Goal: Task Accomplishment & Management: Use online tool/utility

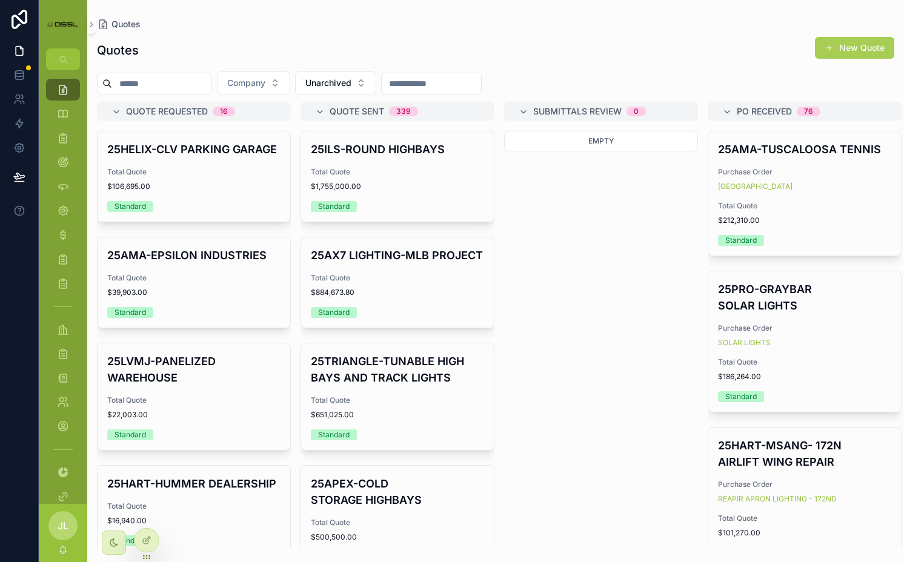
click at [203, 89] on input "scrollable content" at bounding box center [161, 83] width 99 height 17
paste input "**********"
type input "**********"
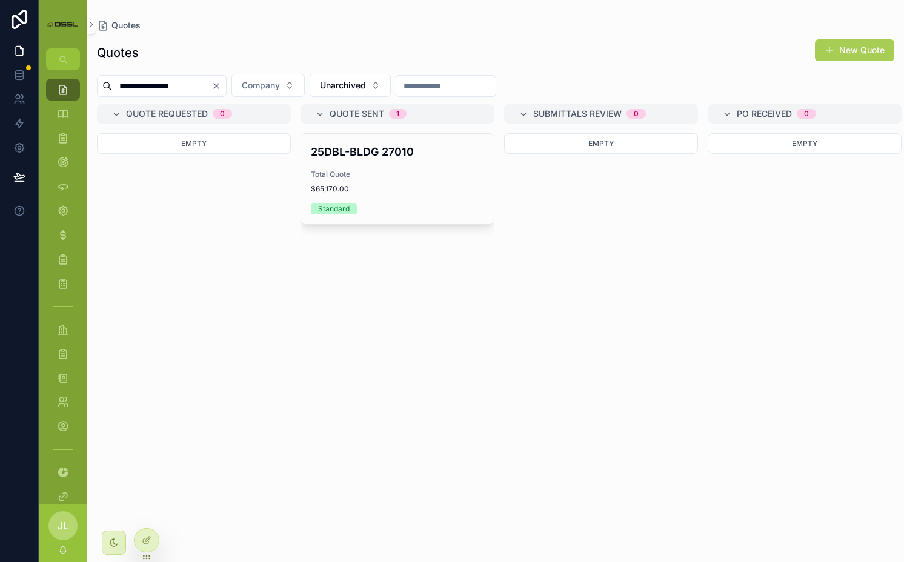
click at [387, 164] on div "25DBL-BLDG 27010 Total Quote $65,170.00 Standard" at bounding box center [397, 179] width 193 height 90
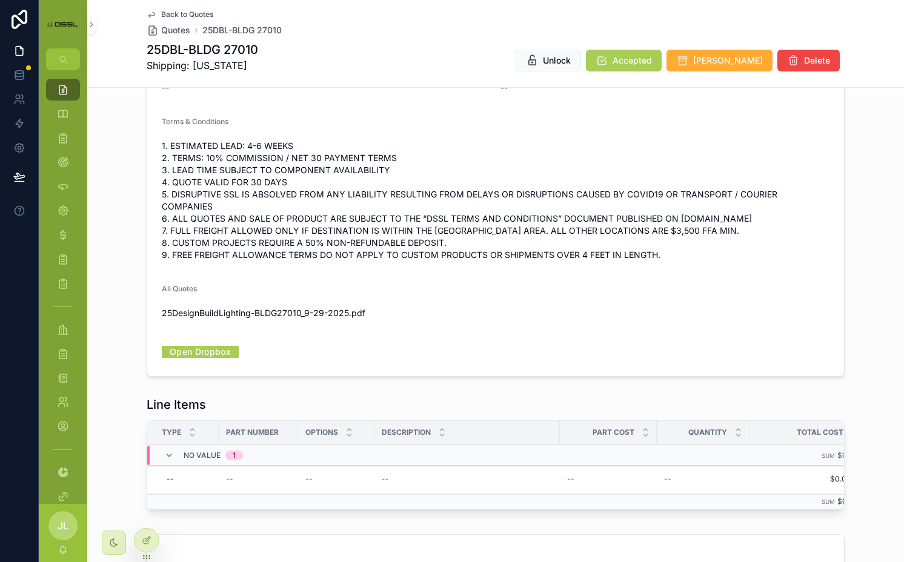
scroll to position [298, 0]
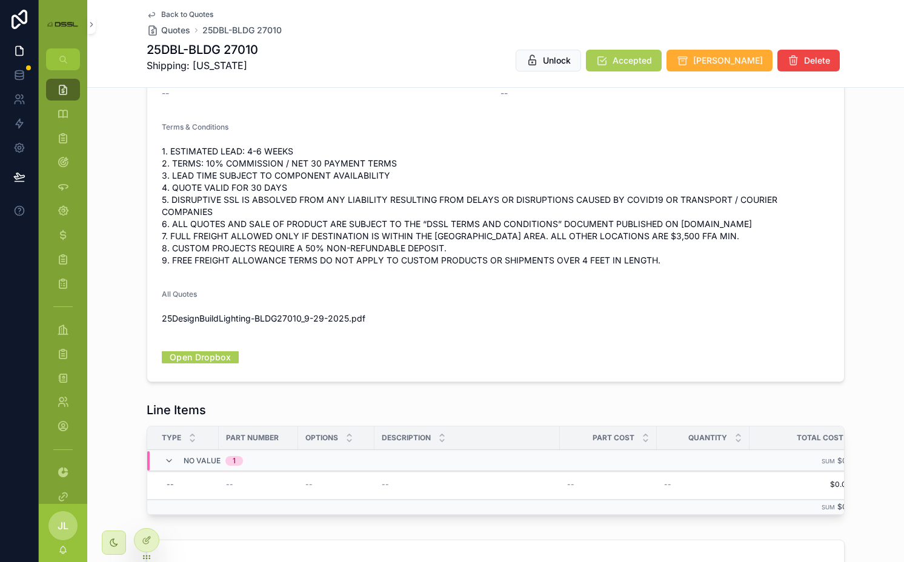
click at [807, 62] on span "Delete" at bounding box center [817, 61] width 26 height 12
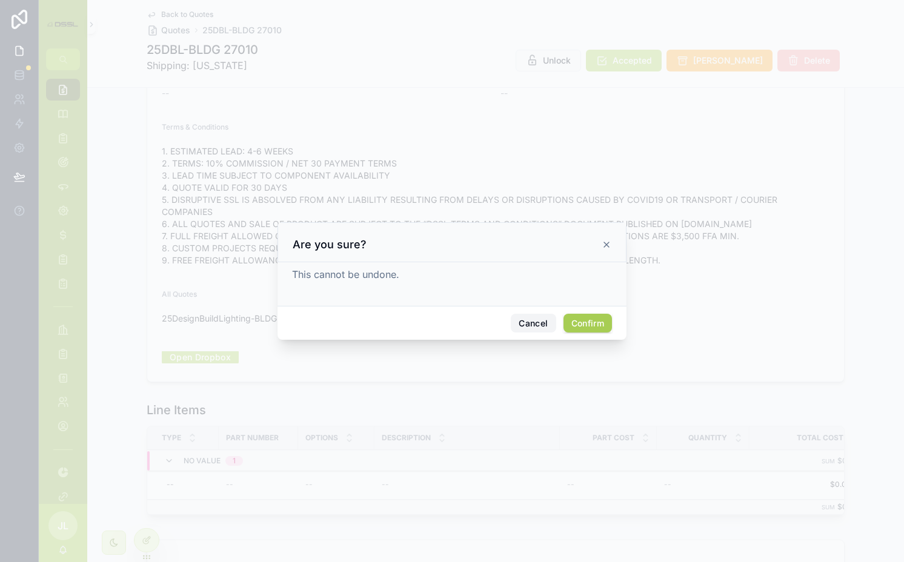
click at [519, 319] on button "Cancel" at bounding box center [533, 323] width 45 height 19
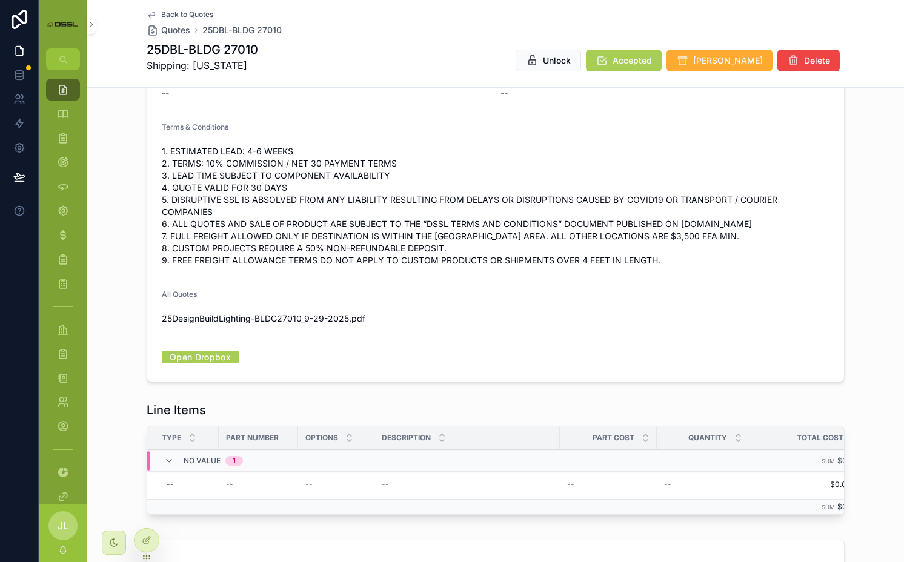
click at [785, 68] on button "Delete" at bounding box center [808, 61] width 62 height 22
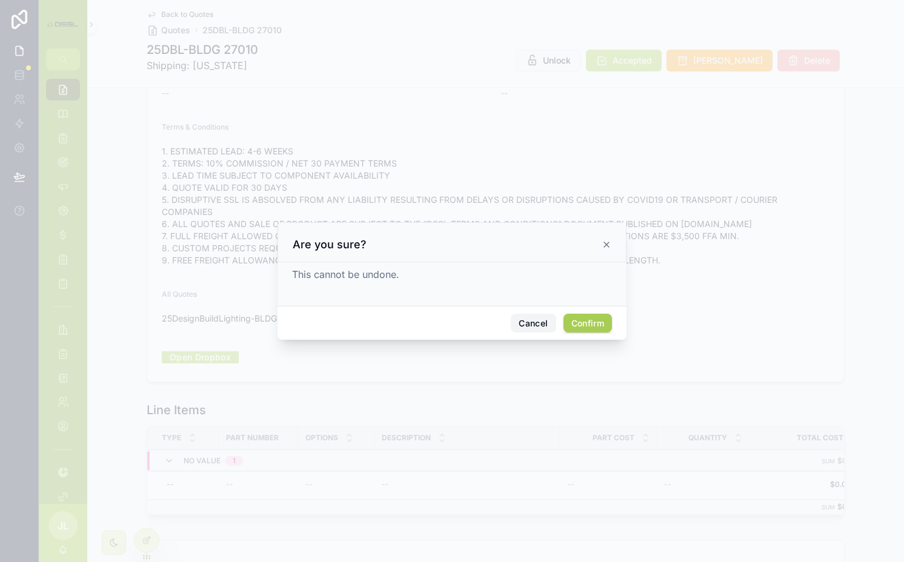
click at [518, 321] on button "Cancel" at bounding box center [533, 323] width 45 height 19
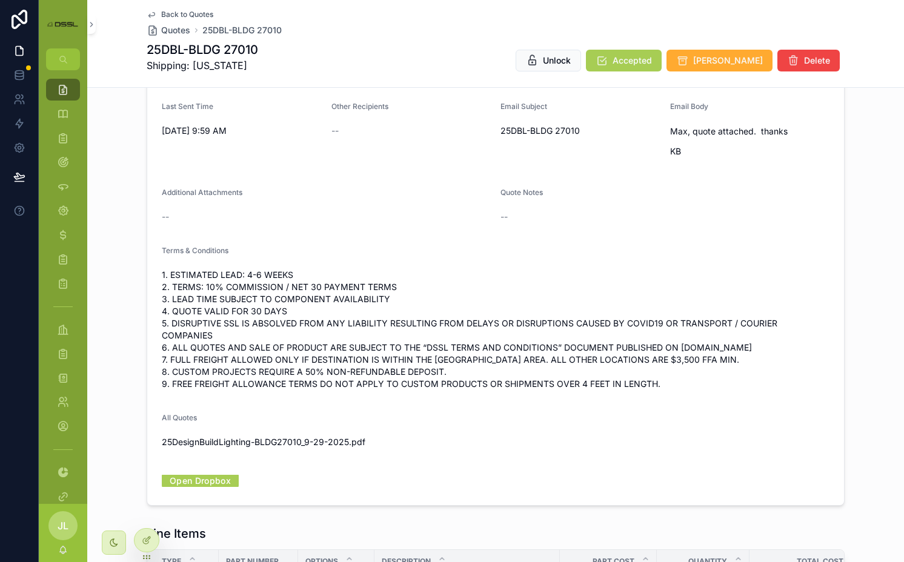
scroll to position [0, 0]
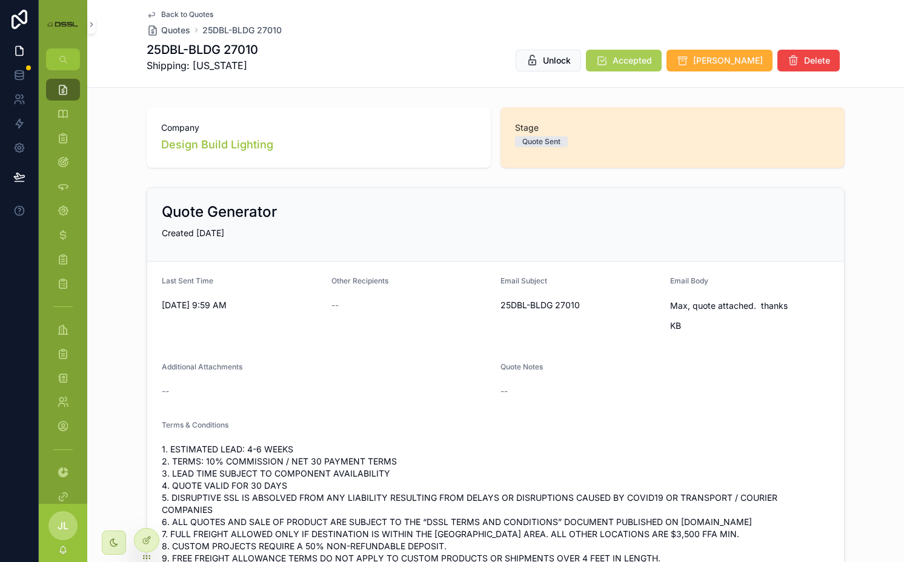
click at [0, 0] on icon at bounding box center [0, 0] width 0 height 0
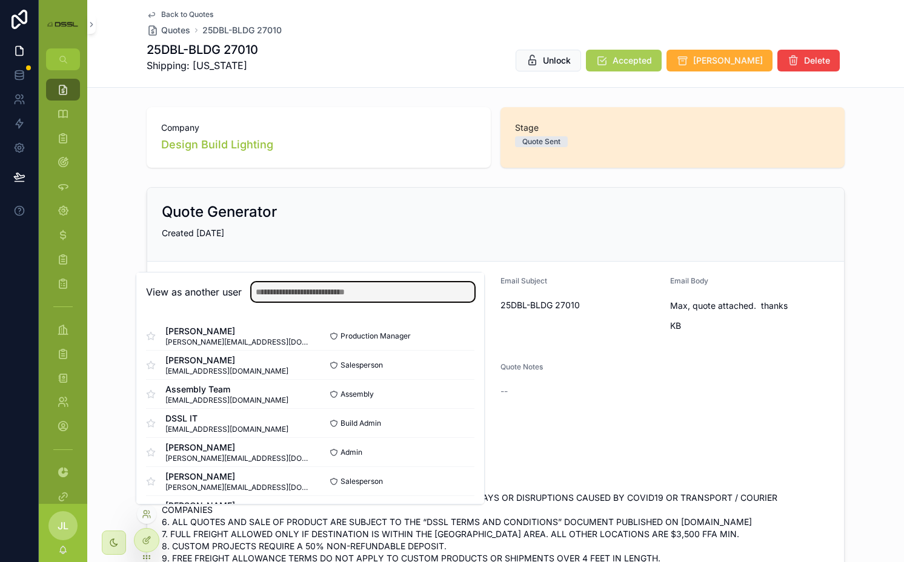
click at [290, 288] on input "text" at bounding box center [362, 291] width 223 height 19
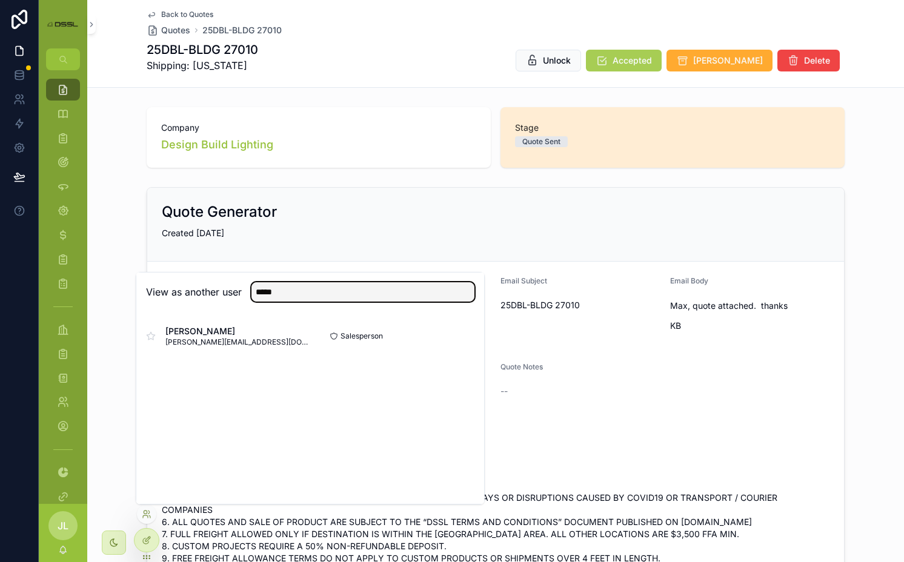
type input "*****"
click at [0, 0] on button "Select" at bounding box center [0, 0] width 0 height 0
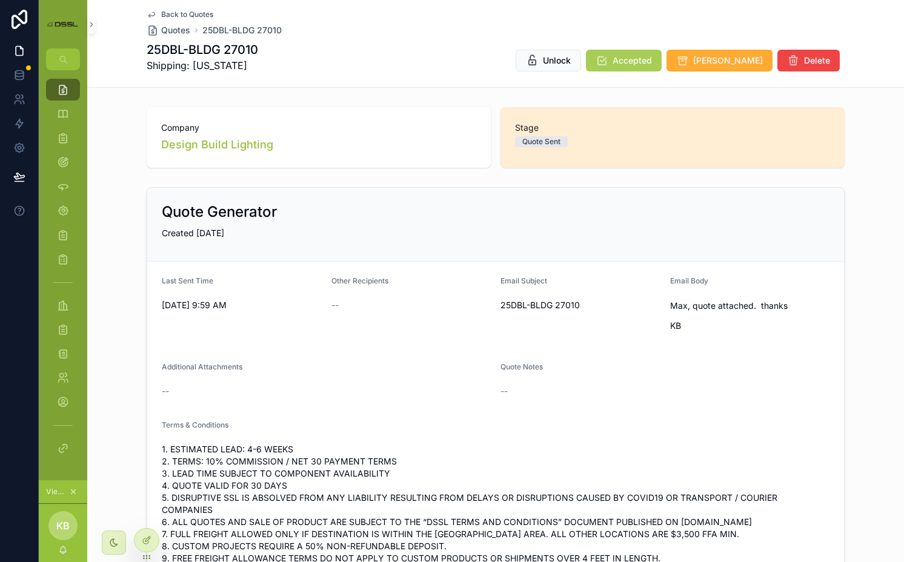
click at [571, 56] on span "Unlock" at bounding box center [557, 61] width 28 height 12
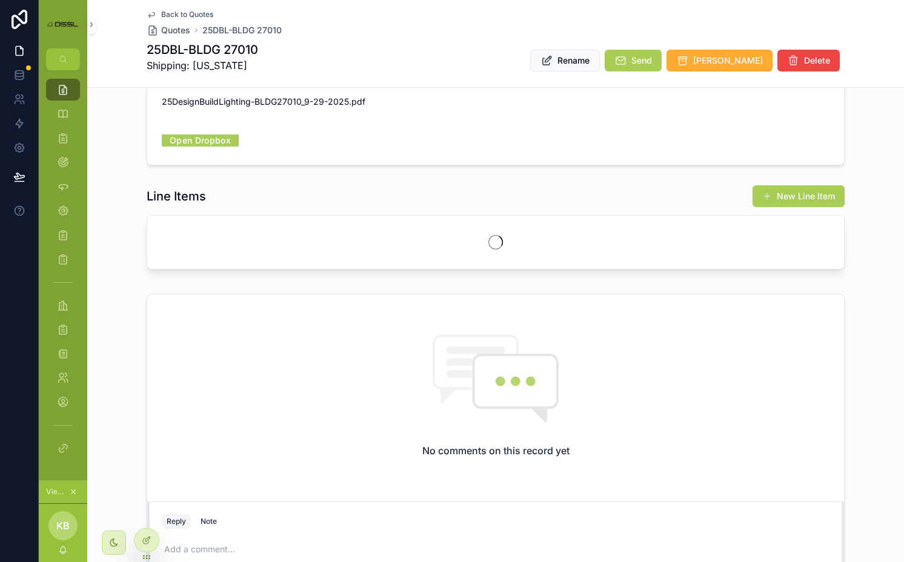
scroll to position [468, 0]
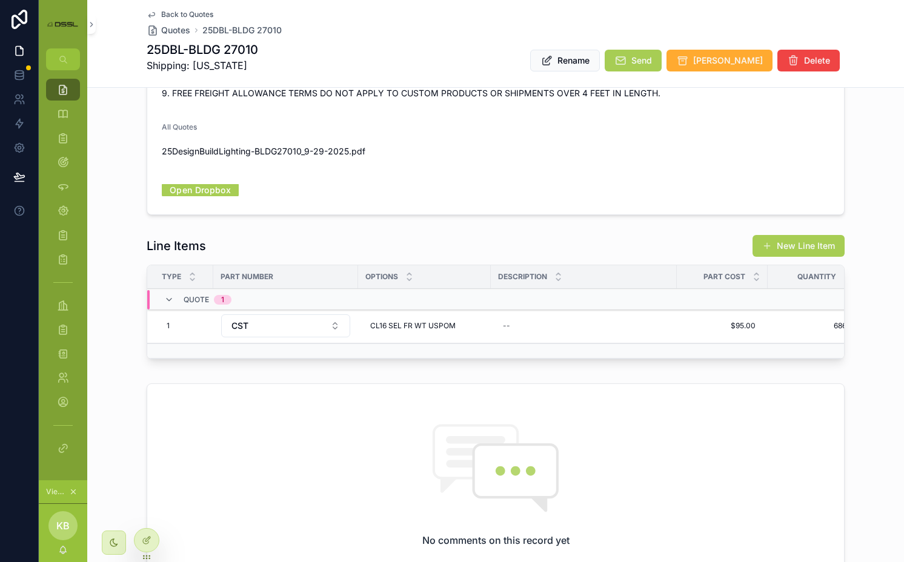
click at [196, 52] on h1 "25DBL-BLDG 27010" at bounding box center [203, 49] width 112 height 17
copy h1 "25DBL-BLDG 27010"
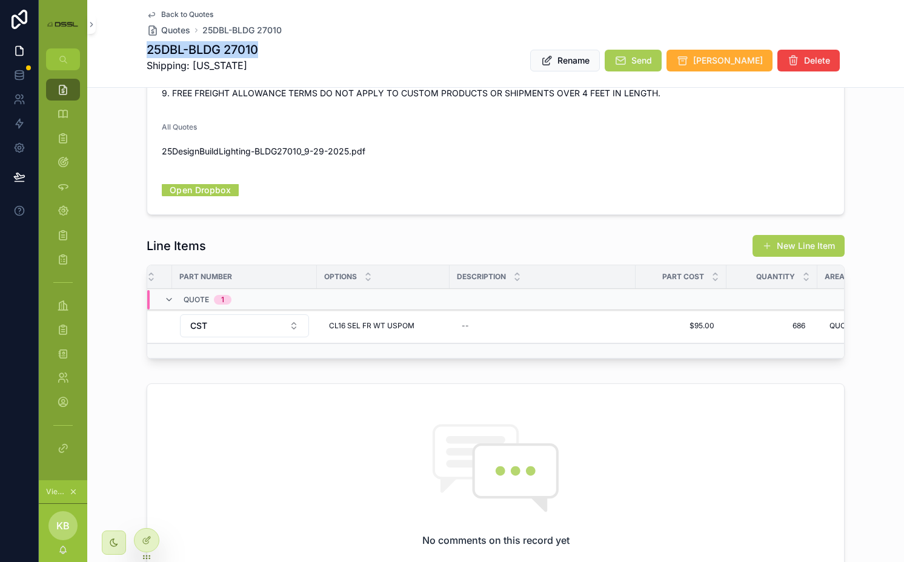
scroll to position [0, 0]
click at [320, 318] on button "CST" at bounding box center [285, 326] width 129 height 23
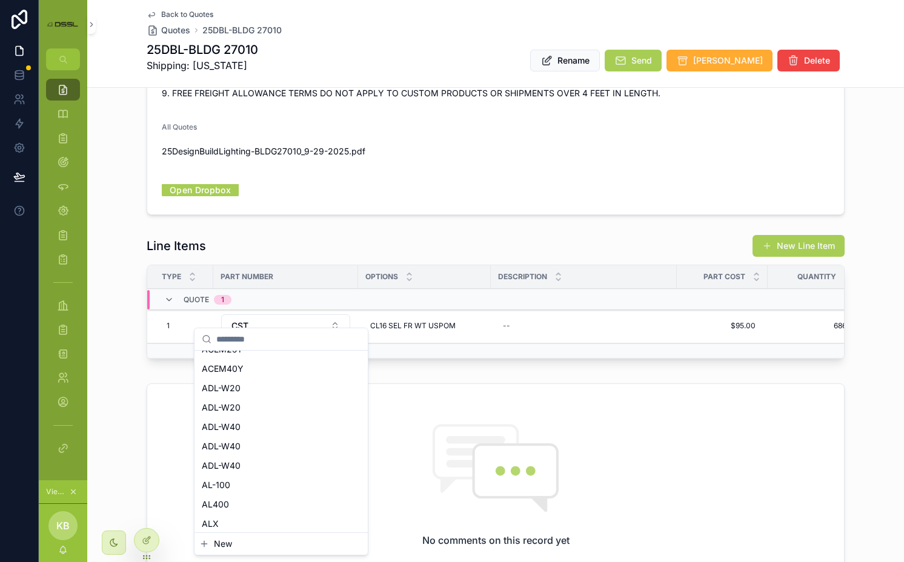
scroll to position [861, 0]
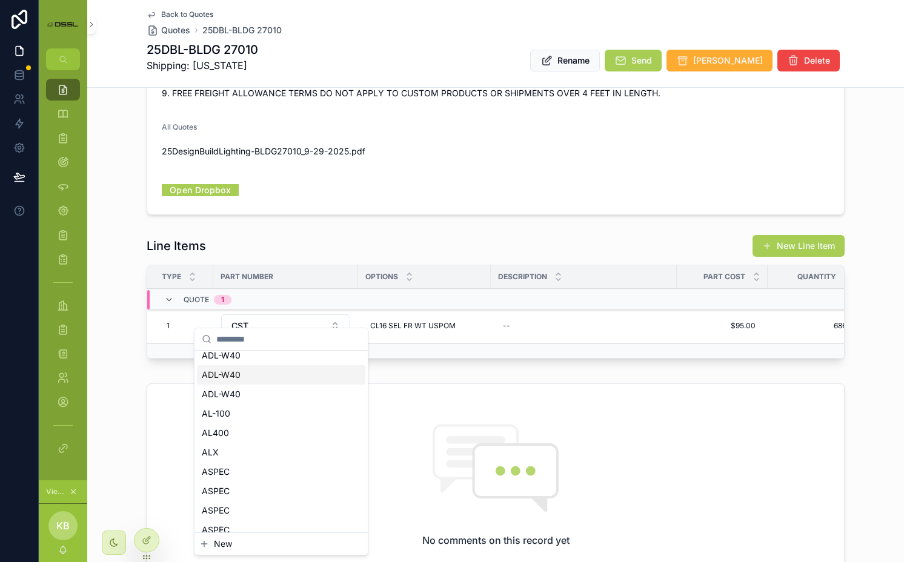
click at [486, 401] on div "No comments on this record yet" at bounding box center [495, 485] width 697 height 202
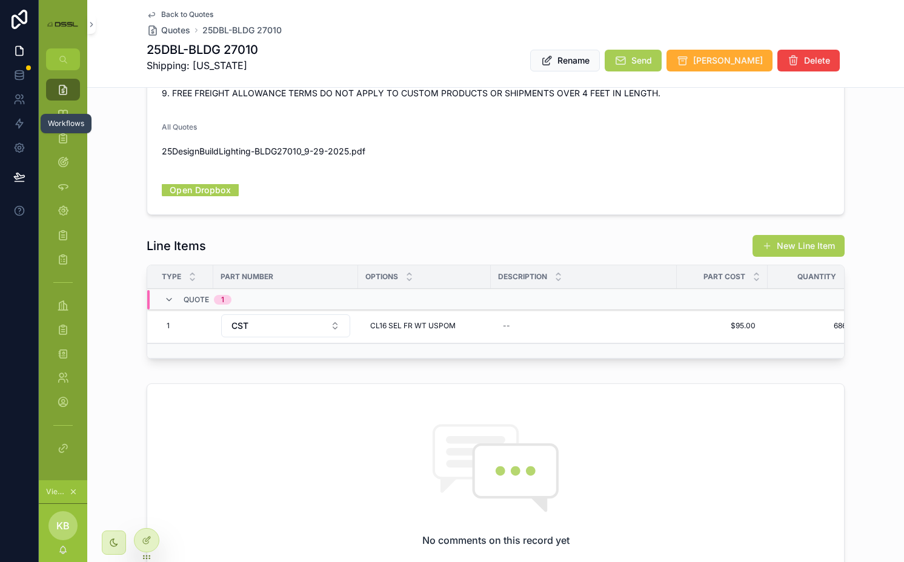
drag, startPoint x: 20, startPoint y: 128, endPoint x: 87, endPoint y: 128, distance: 67.3
click at [20, 128] on icon at bounding box center [19, 124] width 12 height 12
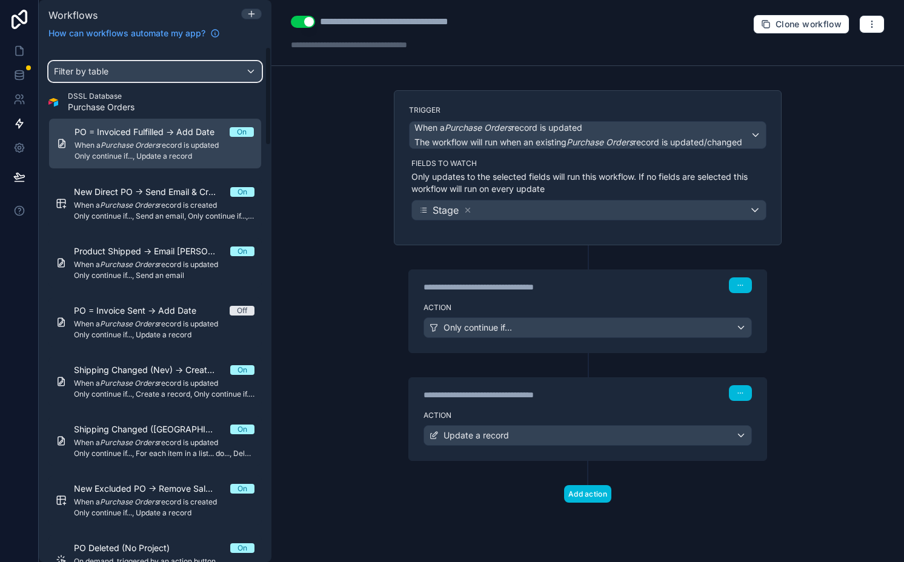
click at [136, 78] on div "Filter by table" at bounding box center [155, 71] width 212 height 19
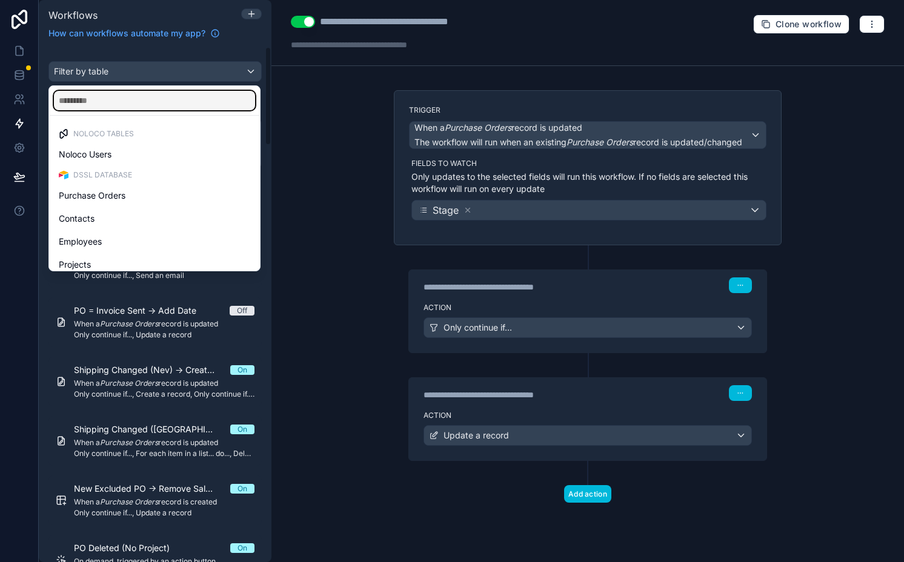
click at [133, 94] on input "text" at bounding box center [154, 100] width 201 height 19
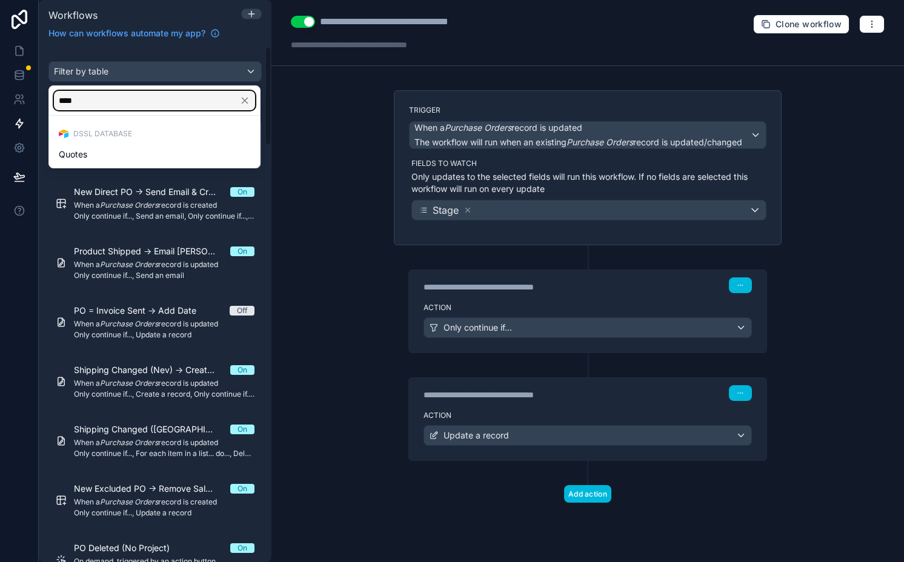
type input "****"
click at [140, 151] on div "Quotes" at bounding box center [154, 154] width 191 height 15
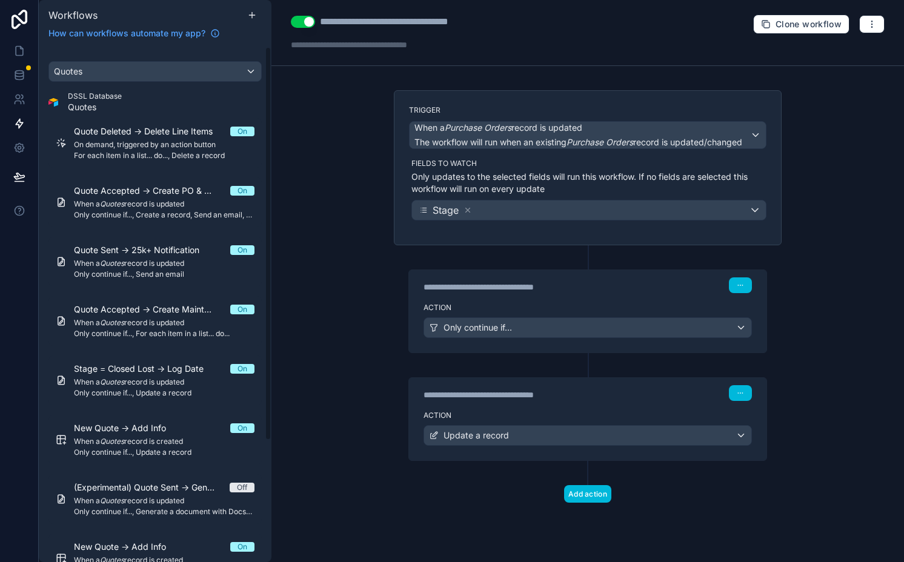
scroll to position [21, 0]
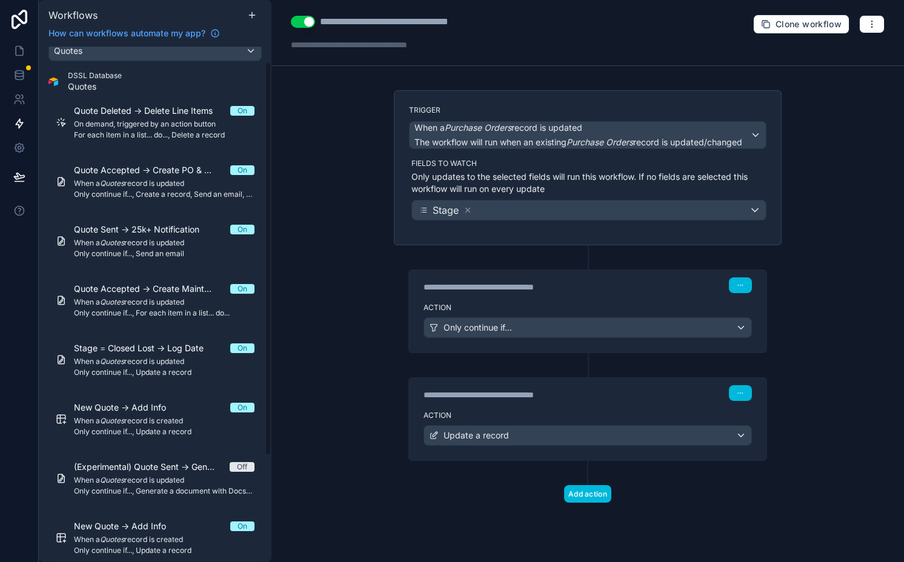
click at [164, 182] on span "When a Quotes record is updated" at bounding box center [164, 184] width 181 height 10
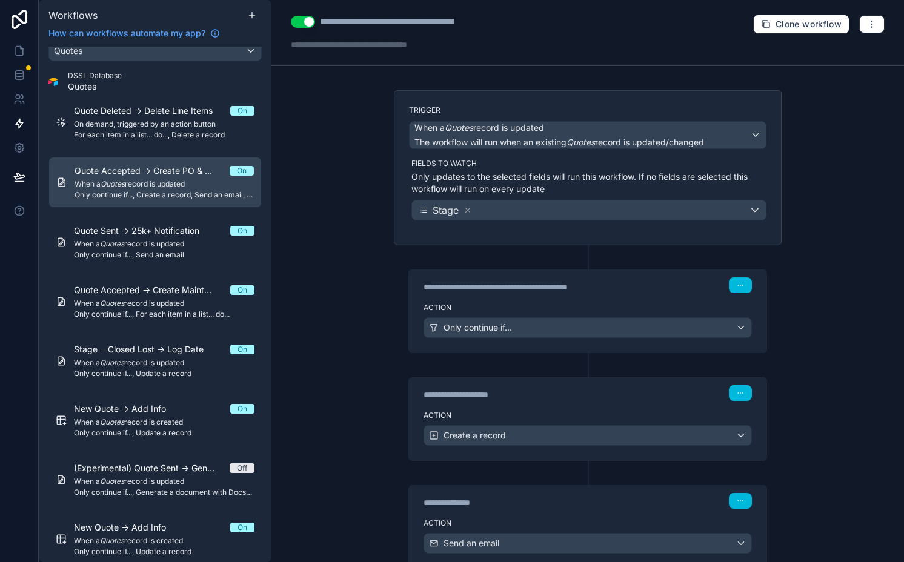
click at [158, 133] on span "For each item in a list... do..., Delete a record" at bounding box center [164, 135] width 181 height 10
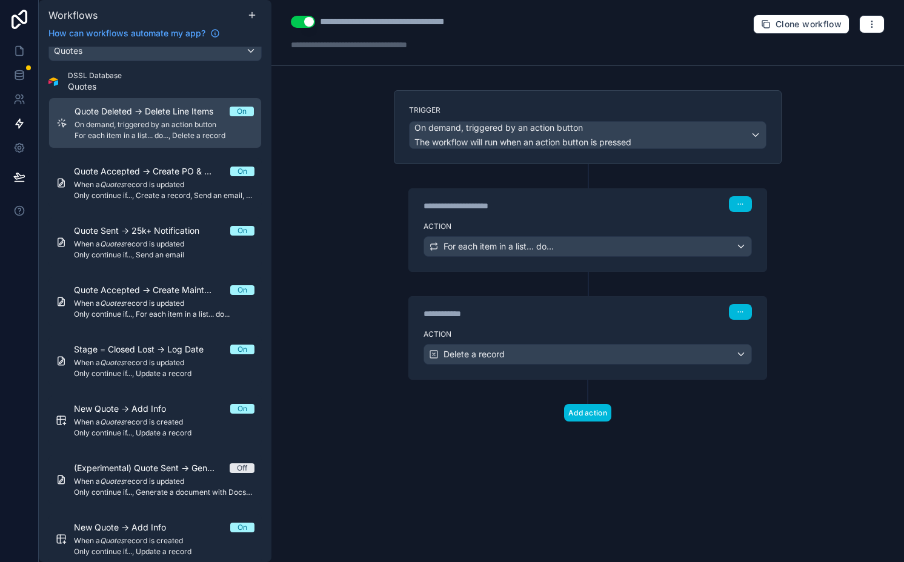
click at [141, 182] on span "When a Quotes record is updated" at bounding box center [164, 185] width 181 height 10
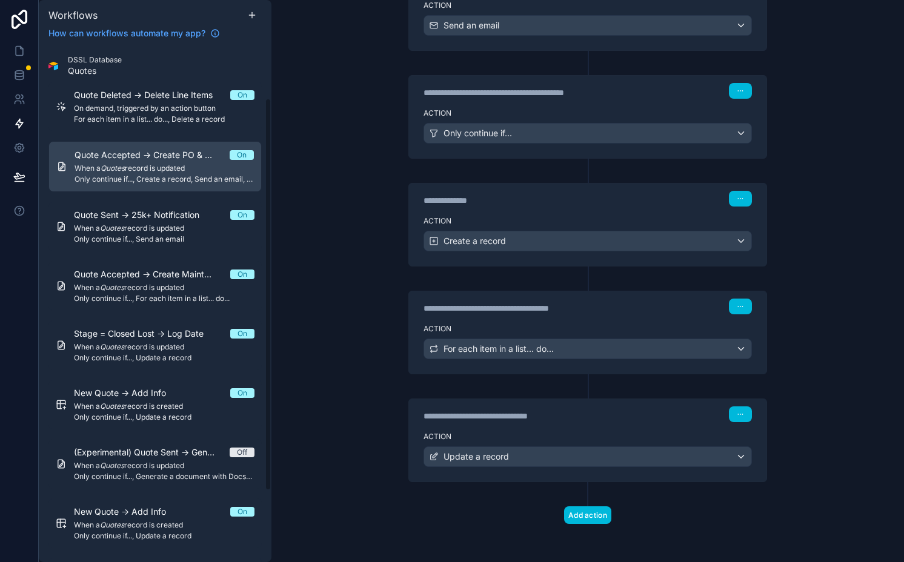
scroll to position [35, 0]
click at [131, 220] on span "Quote Sent -> 25k+ Notification" at bounding box center [144, 217] width 140 height 12
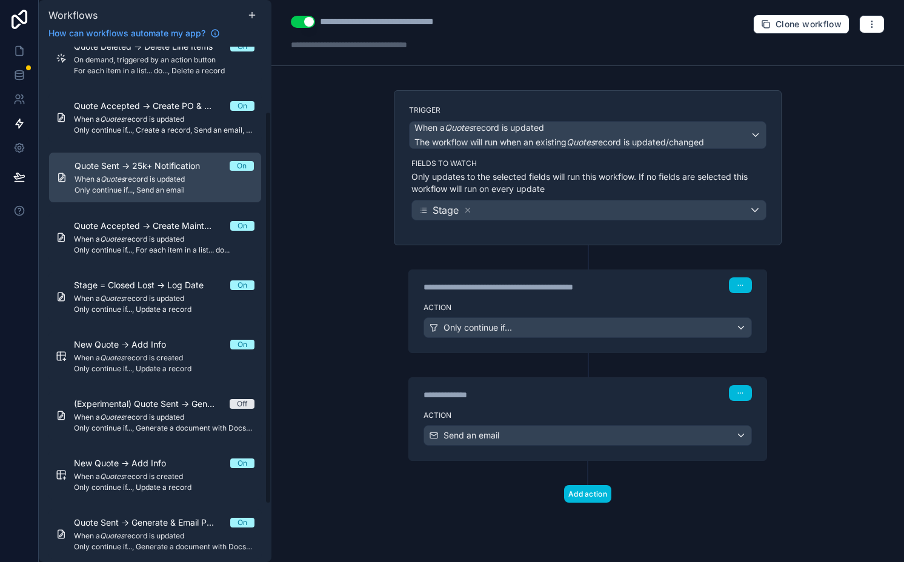
click at [161, 250] on span "Only continue if..., For each item in a list... do..." at bounding box center [164, 250] width 181 height 10
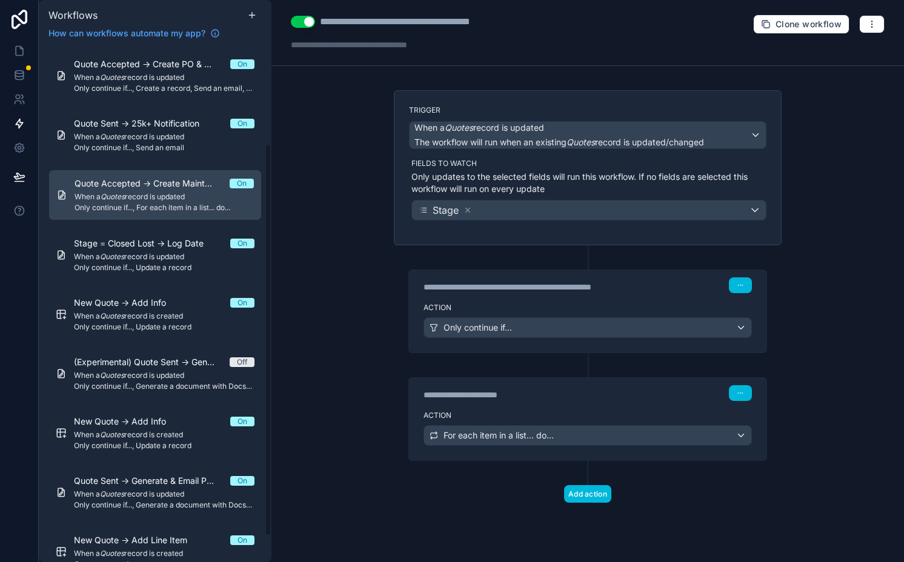
click at [161, 250] on div "Stage = Closed Lost -> Log Date On When a Quotes record is updated Only continu…" at bounding box center [164, 255] width 181 height 35
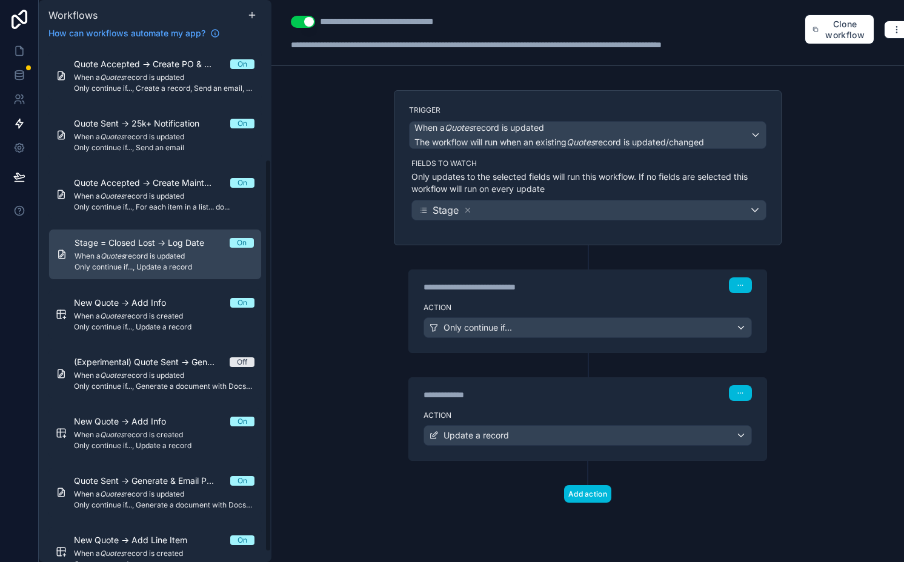
scroll to position [161, 0]
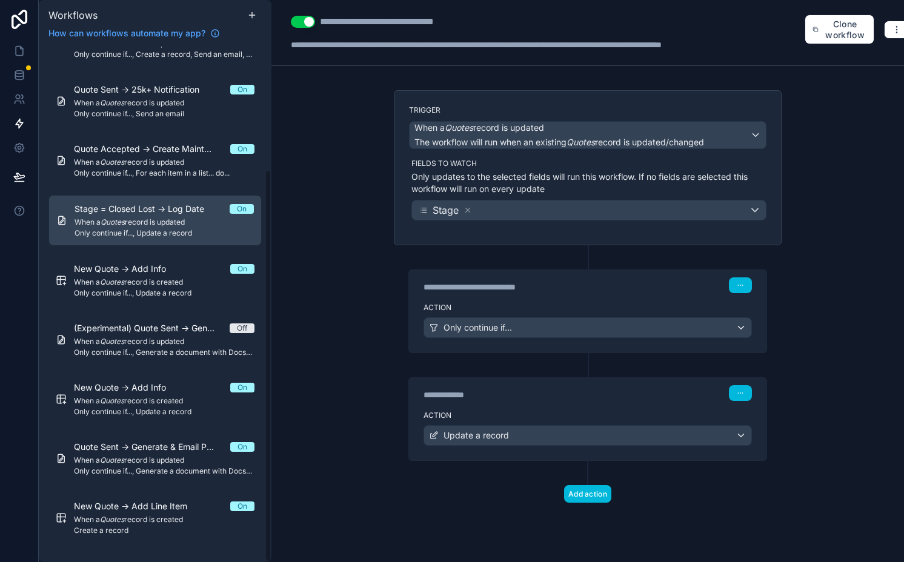
click at [151, 267] on span "New Quote -> Add Info" at bounding box center [127, 269] width 107 height 12
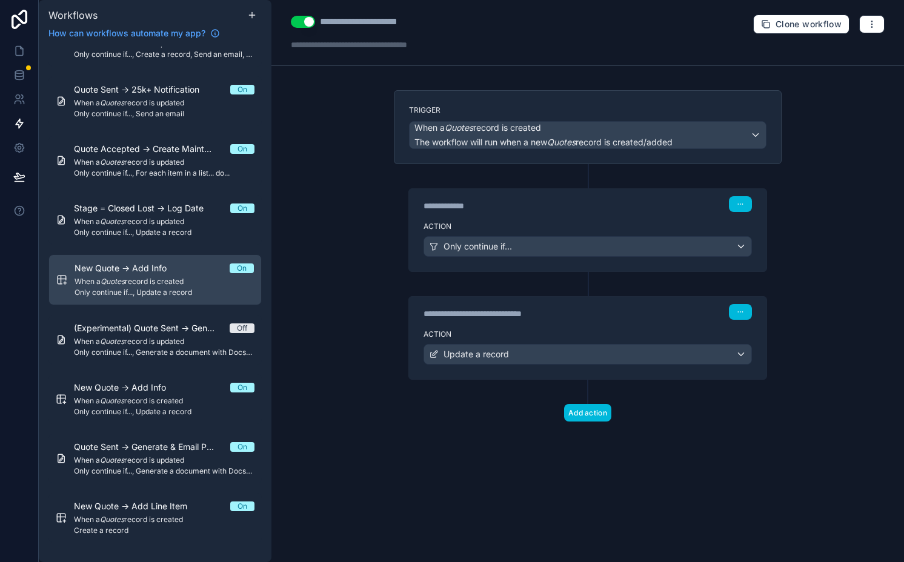
click at [151, 394] on div "New Quote -> Add Info On When a Quotes record is created Only continue if..., U…" at bounding box center [164, 399] width 181 height 35
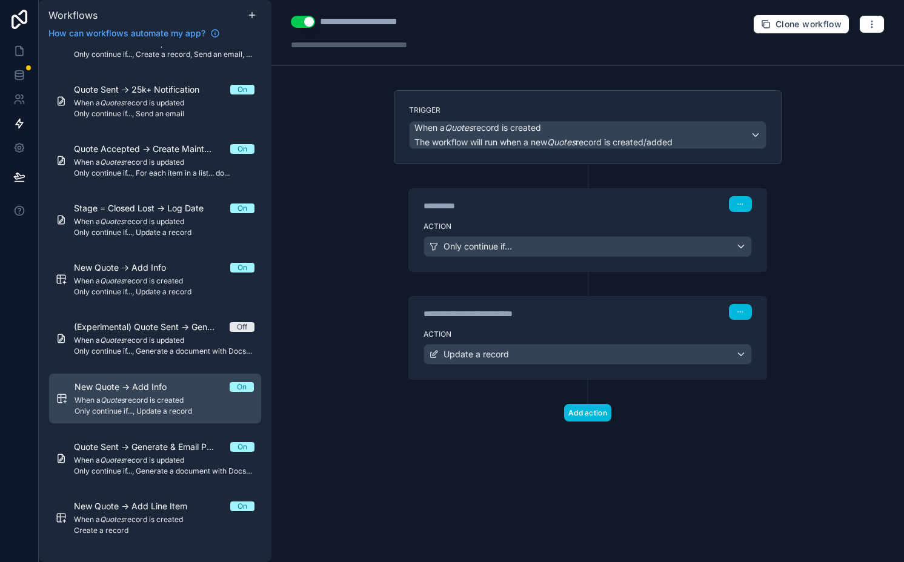
click at [156, 444] on span "Quote Sent -> Generate & Email PDF" at bounding box center [152, 447] width 156 height 12
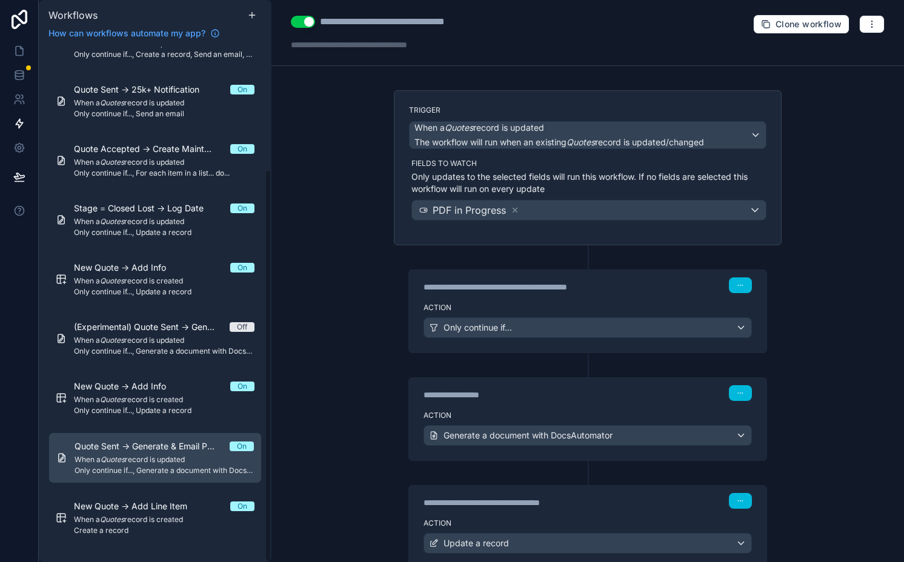
click at [135, 510] on span "New Quote -> Add Line Item" at bounding box center [138, 507] width 128 height 12
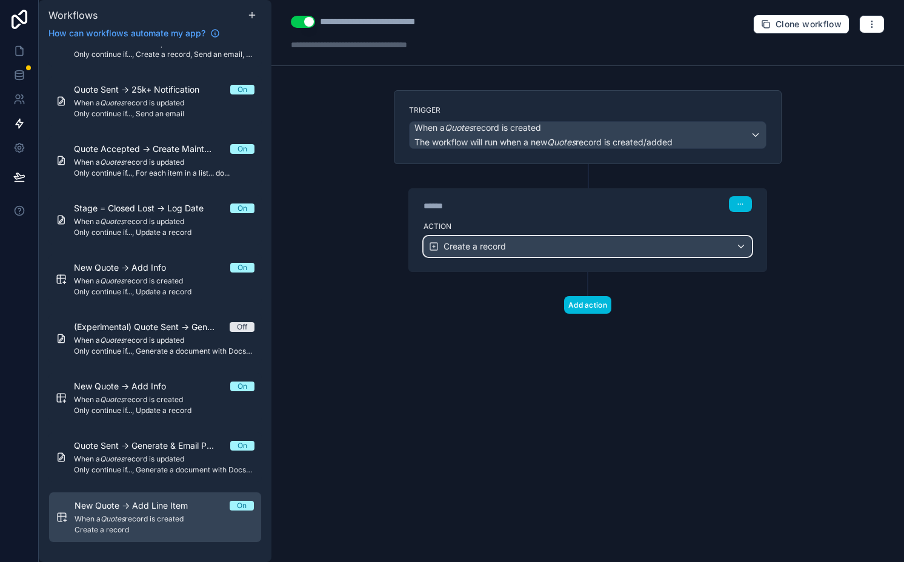
click at [454, 250] on span "Create a record" at bounding box center [475, 247] width 62 height 12
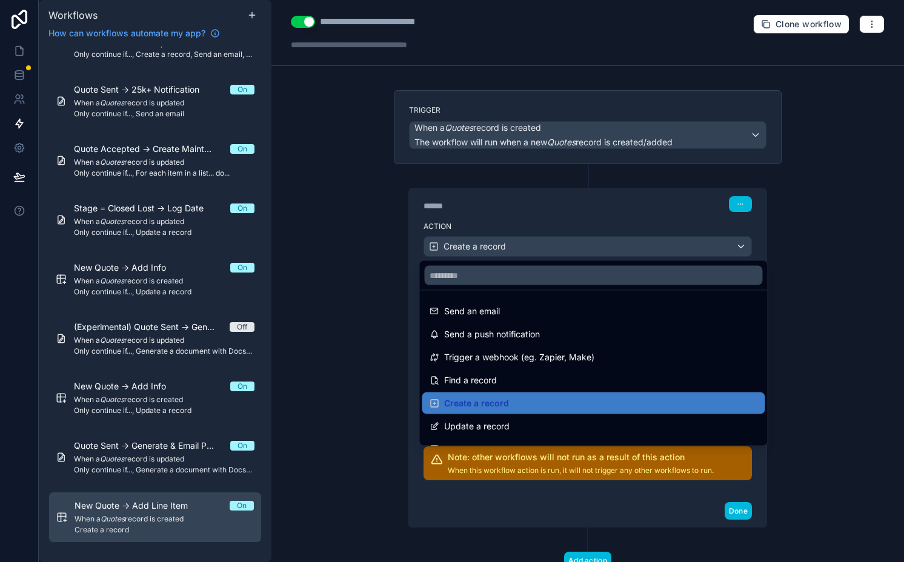
click at [454, 250] on div at bounding box center [452, 281] width 904 height 562
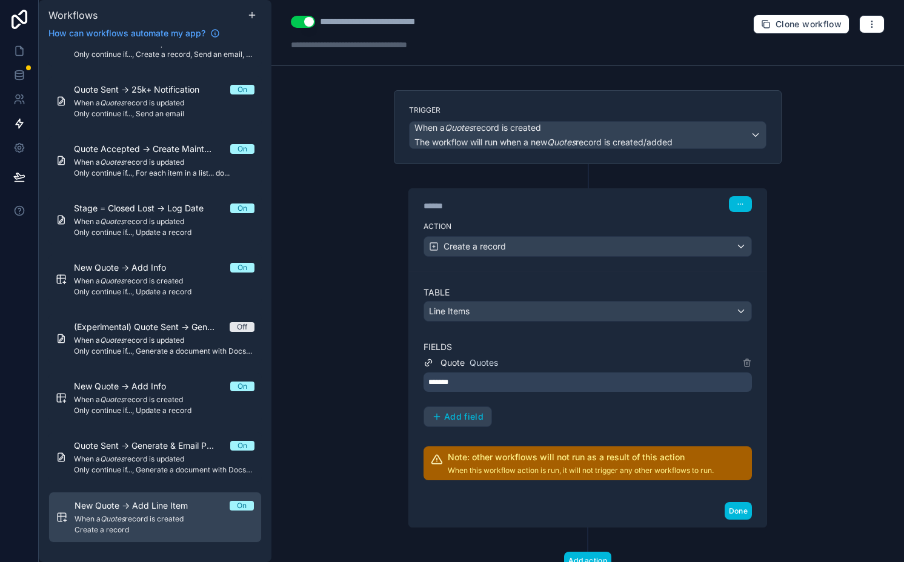
click at [463, 419] on span "Add field" at bounding box center [463, 416] width 39 height 11
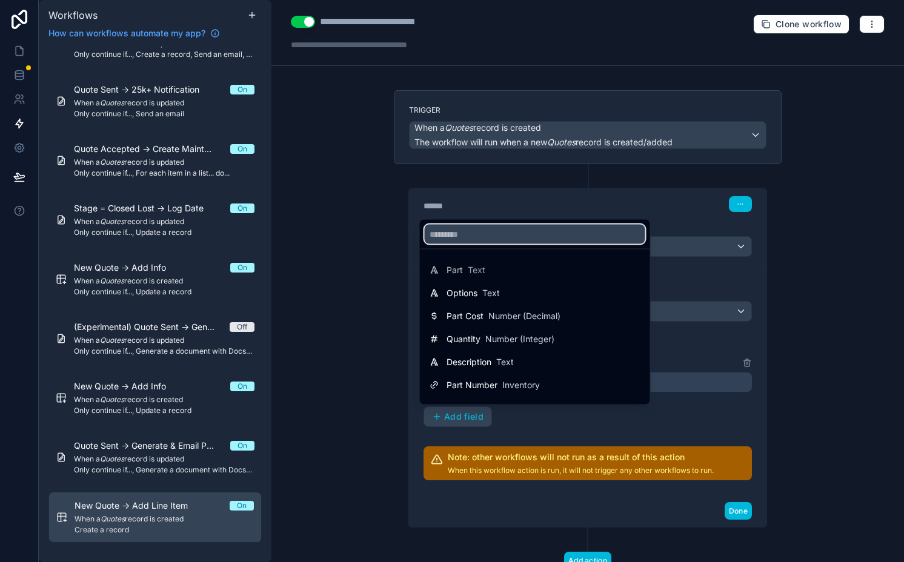
click at [492, 234] on input "text" at bounding box center [535, 234] width 221 height 19
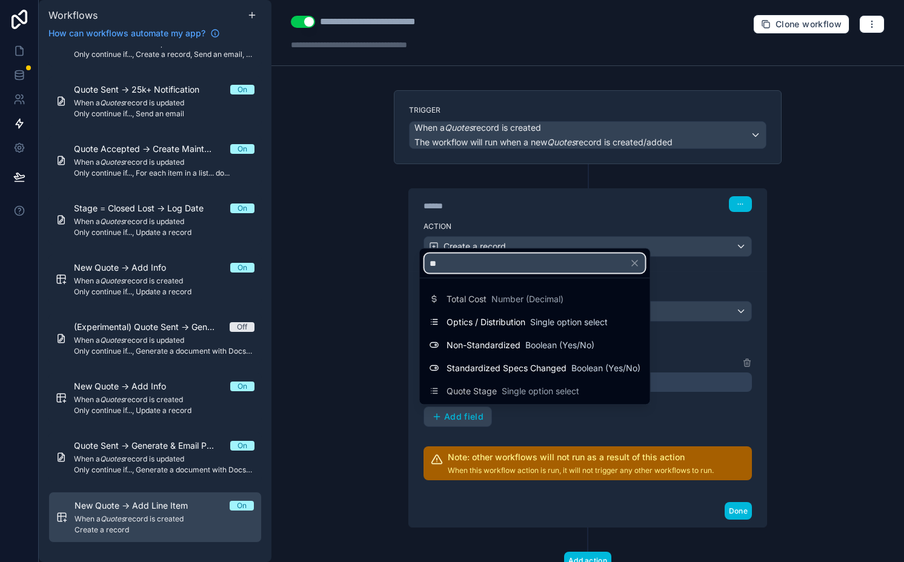
type input "**"
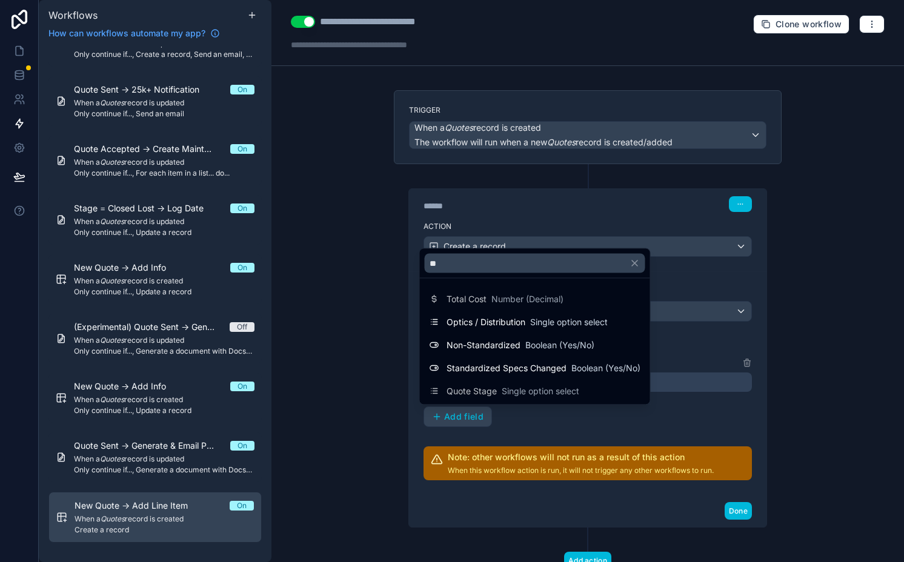
click at [505, 345] on span "Non-Standardized" at bounding box center [484, 345] width 74 height 12
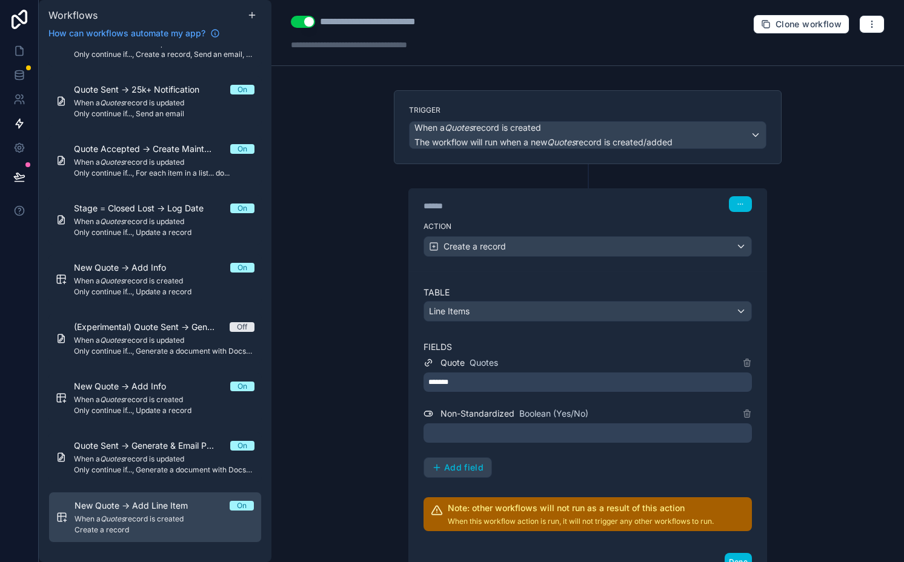
click at [470, 441] on div at bounding box center [588, 433] width 328 height 19
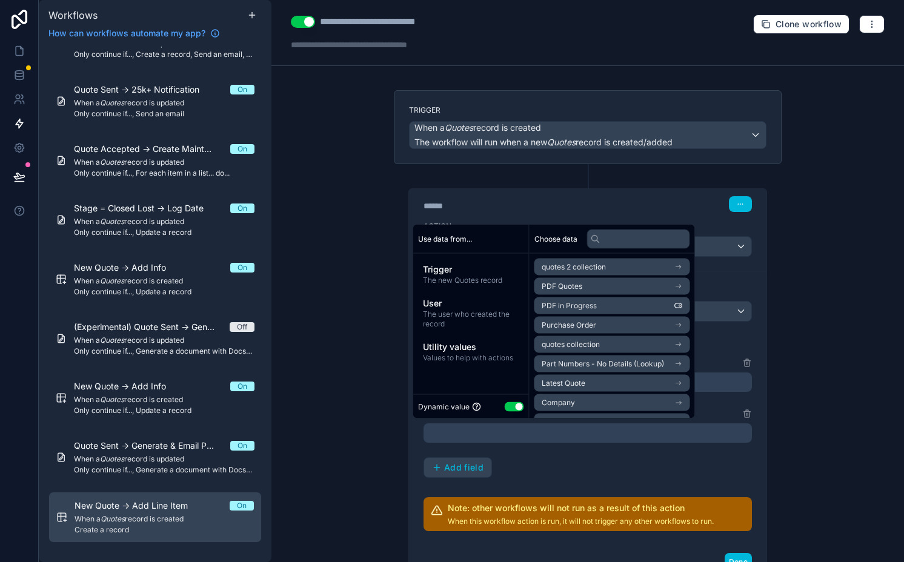
click at [516, 402] on button "Use setting" at bounding box center [514, 407] width 19 height 10
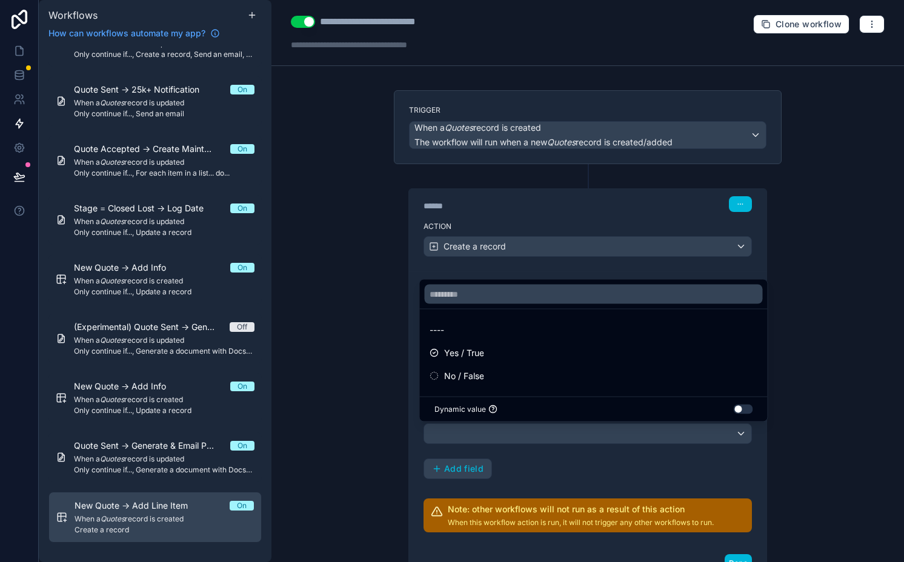
drag, startPoint x: 489, startPoint y: 355, endPoint x: 445, endPoint y: 376, distance: 49.1
click at [489, 355] on div "Yes / True" at bounding box center [594, 353] width 328 height 15
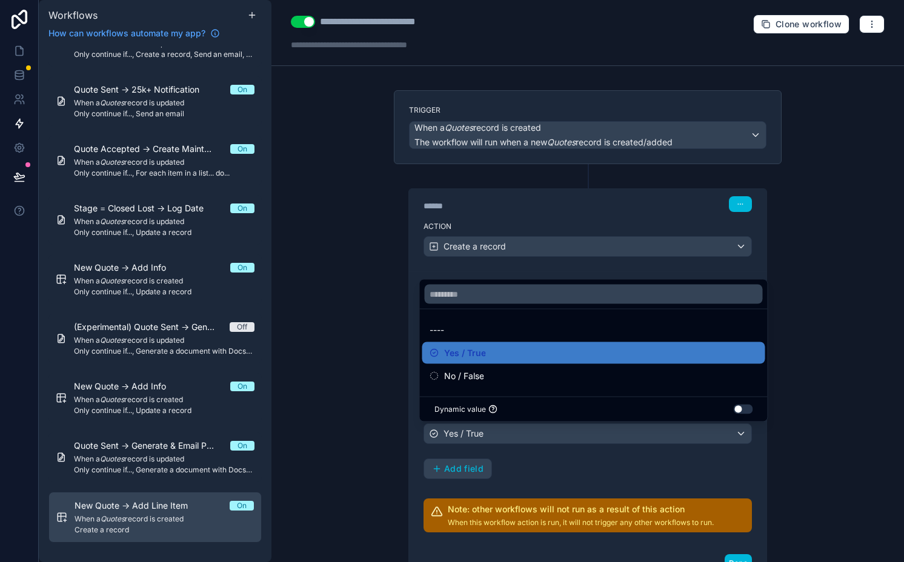
click at [365, 419] on div "**********" at bounding box center [587, 281] width 633 height 562
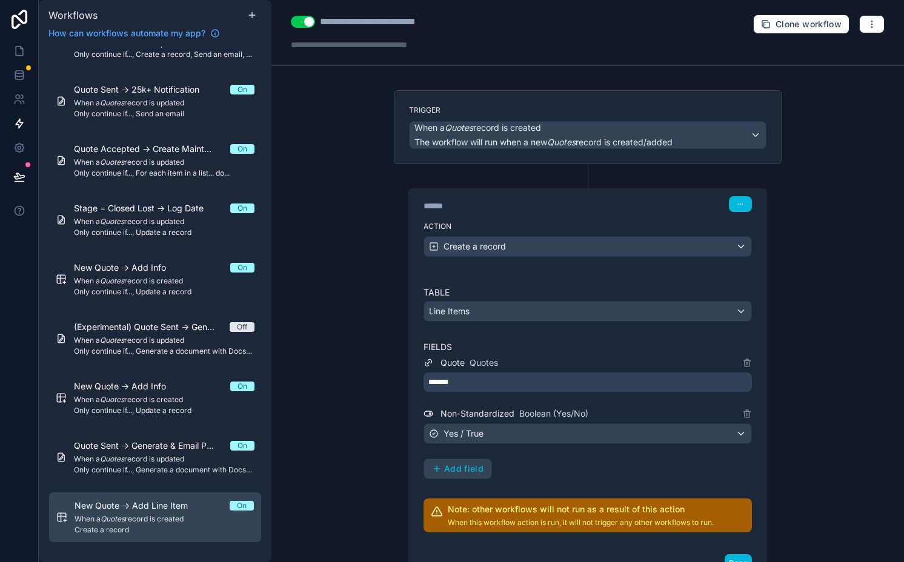
click at [462, 462] on button "Add field" at bounding box center [457, 468] width 67 height 19
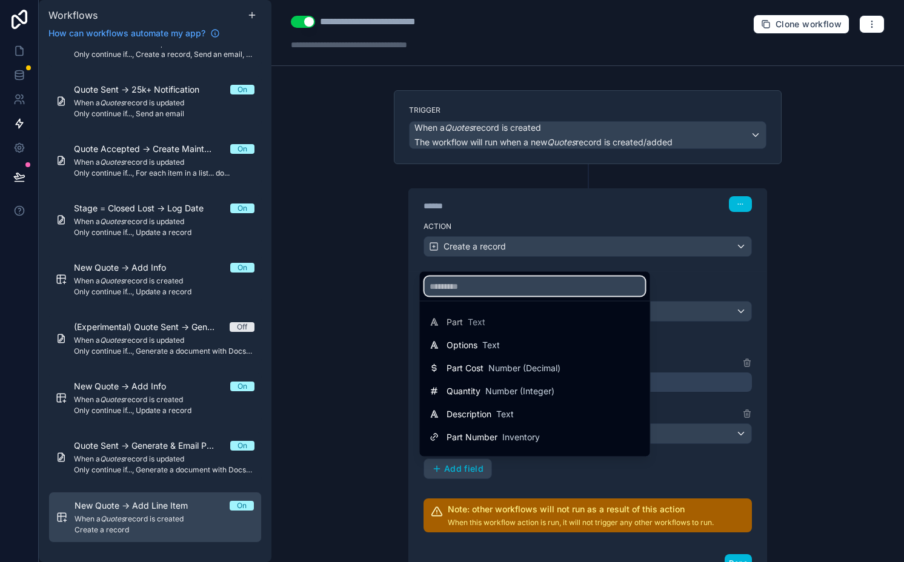
click at [510, 291] on input "text" at bounding box center [535, 286] width 221 height 19
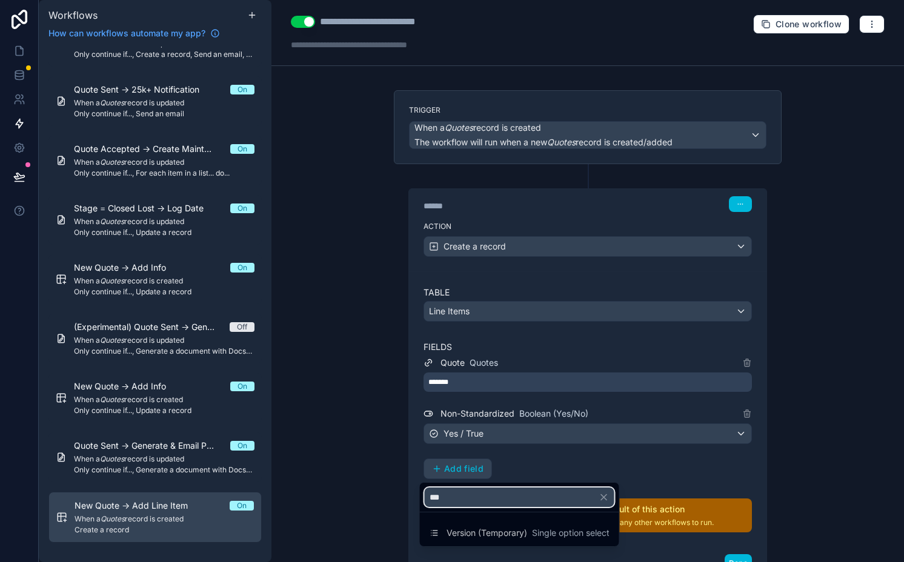
type input "***"
click at [511, 526] on div "Version (Temporary) Single option select" at bounding box center [520, 533] width 180 height 15
click at [502, 541] on div "Version (Temporary) Single option select" at bounding box center [519, 533] width 195 height 22
click at [612, 498] on button "button" at bounding box center [609, 497] width 21 height 29
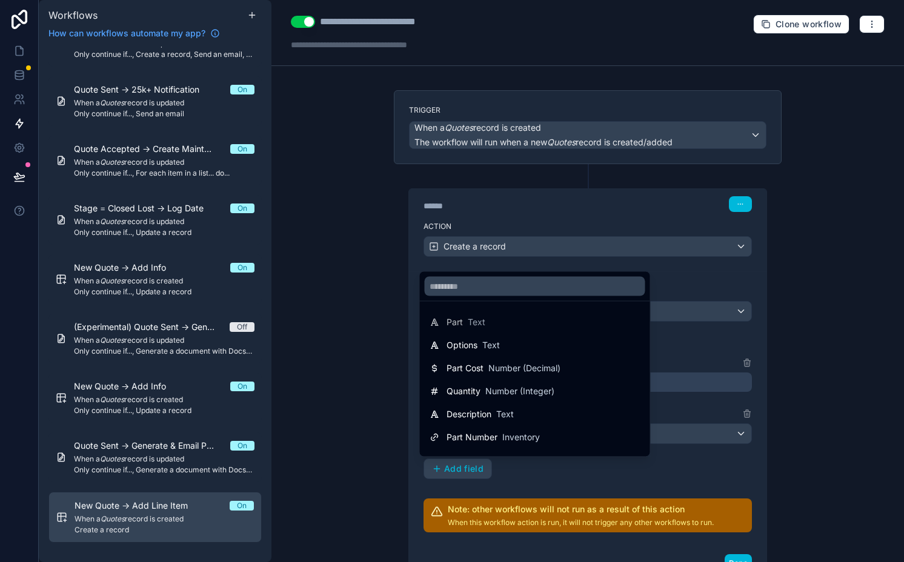
click at [609, 486] on div at bounding box center [452, 281] width 904 height 562
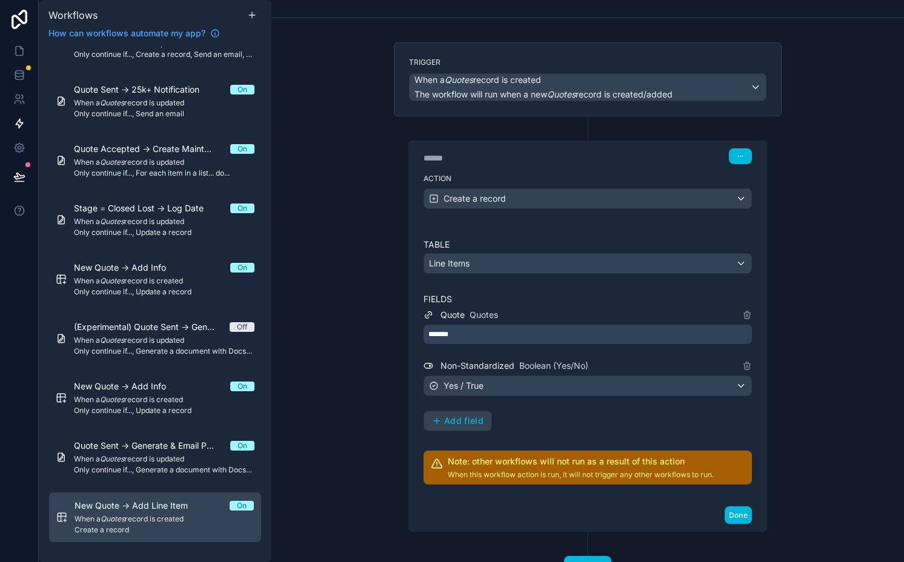
scroll to position [48, 0]
click at [734, 508] on button "Done" at bounding box center [738, 515] width 27 height 18
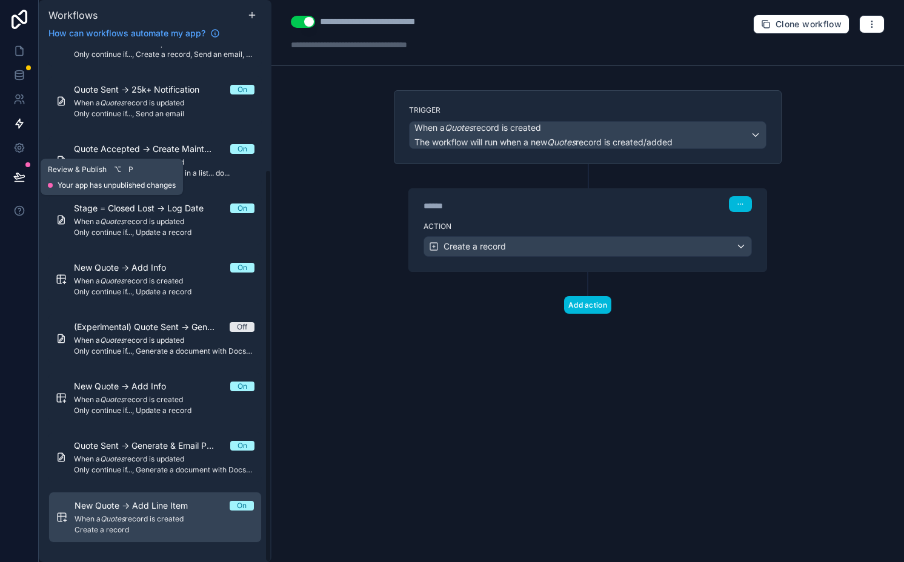
click at [17, 170] on button at bounding box center [19, 177] width 27 height 34
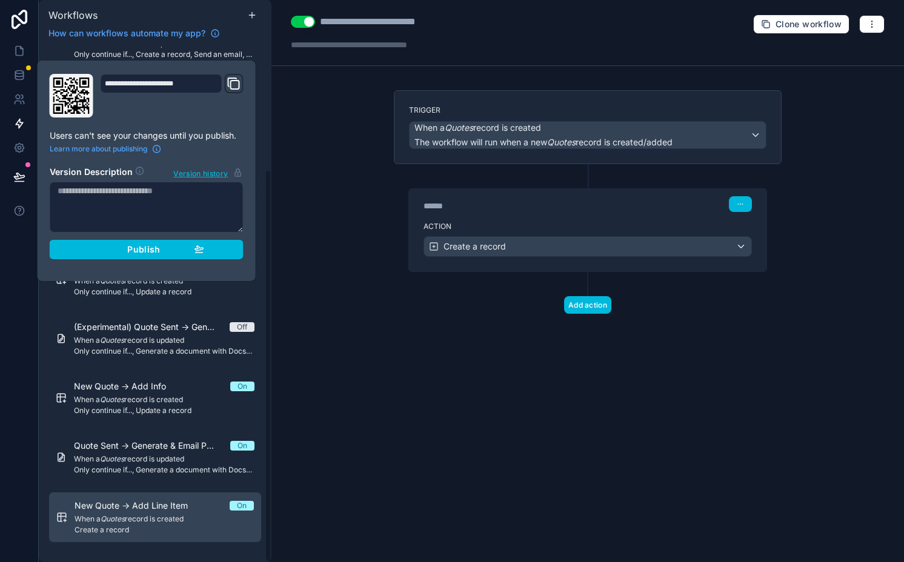
click at [208, 248] on button "Publish" at bounding box center [147, 249] width 194 height 19
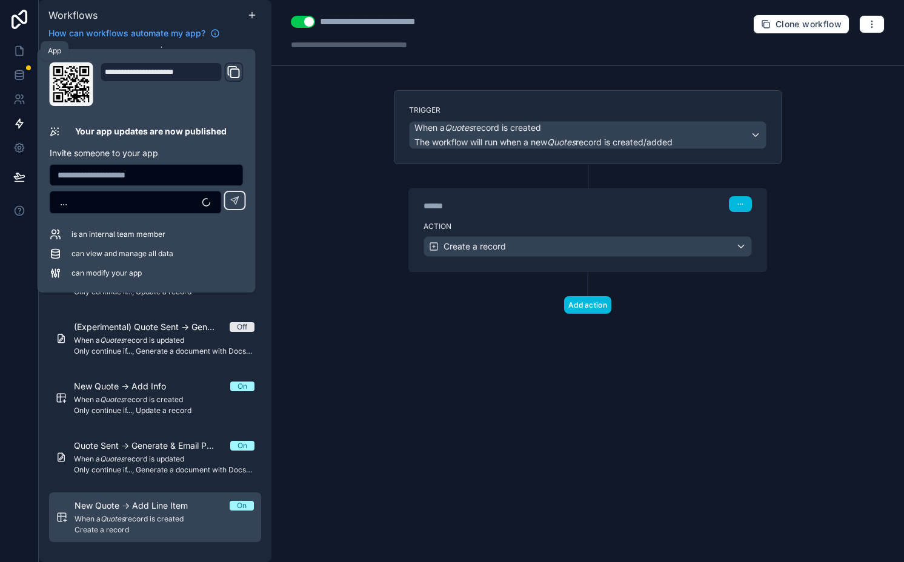
click at [16, 43] on link at bounding box center [19, 51] width 38 height 24
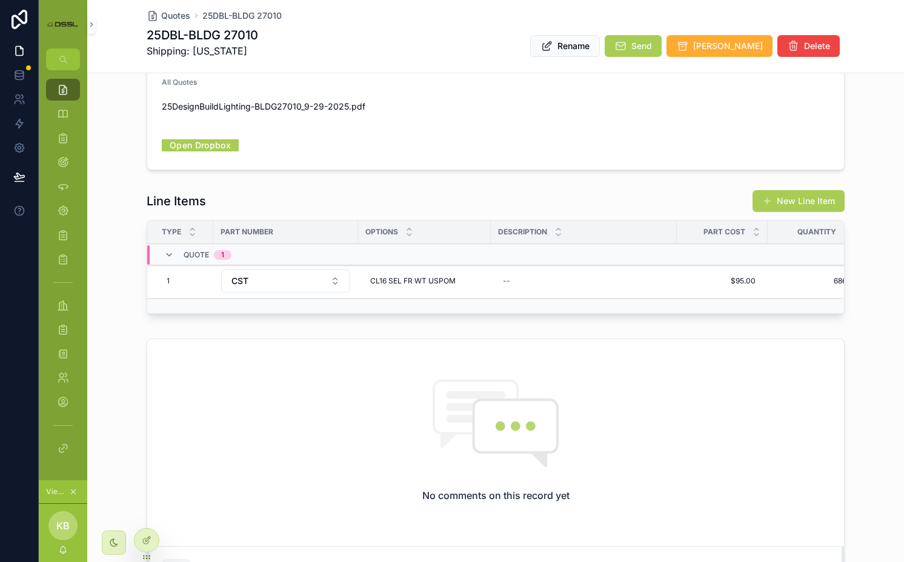
scroll to position [448, 0]
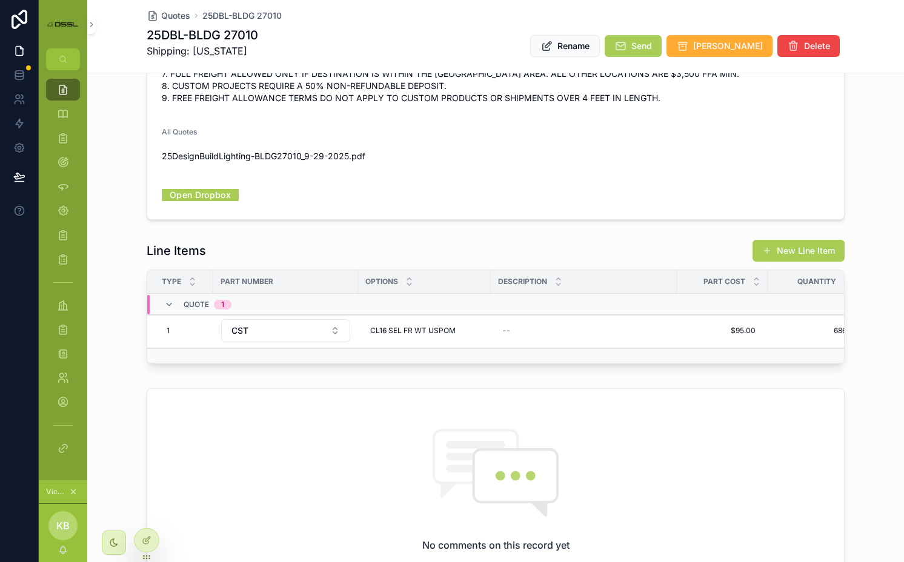
click at [652, 45] on span "Send" at bounding box center [641, 46] width 21 height 12
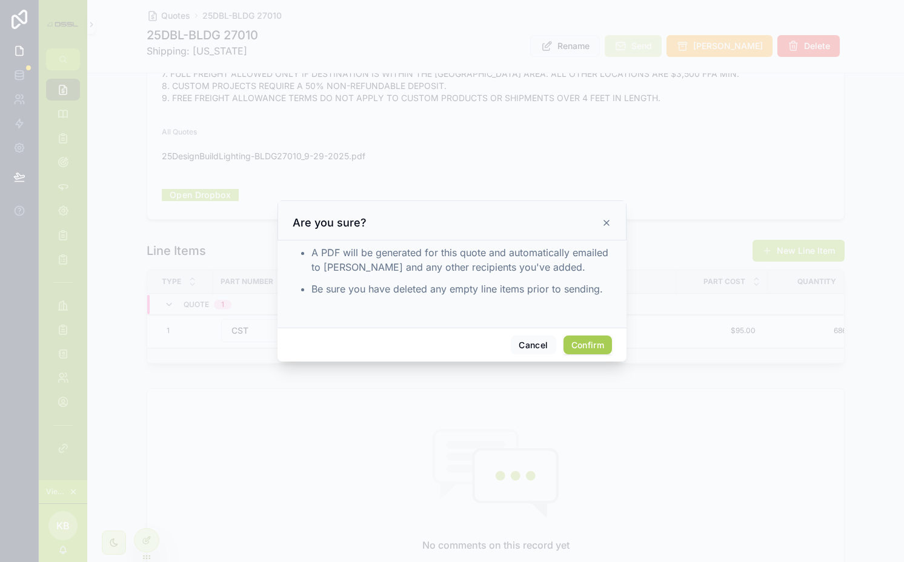
click at [588, 343] on button "Confirm" at bounding box center [588, 345] width 48 height 19
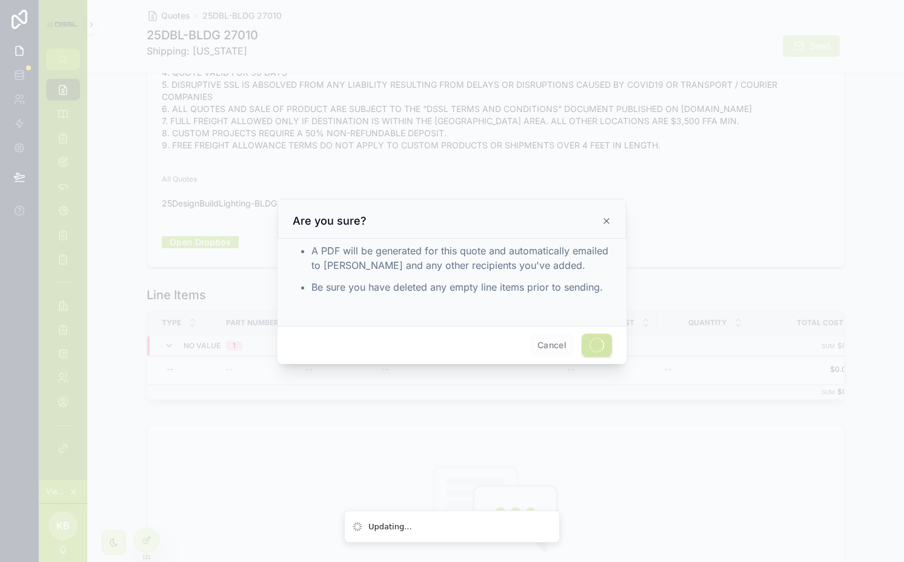
scroll to position [496, 0]
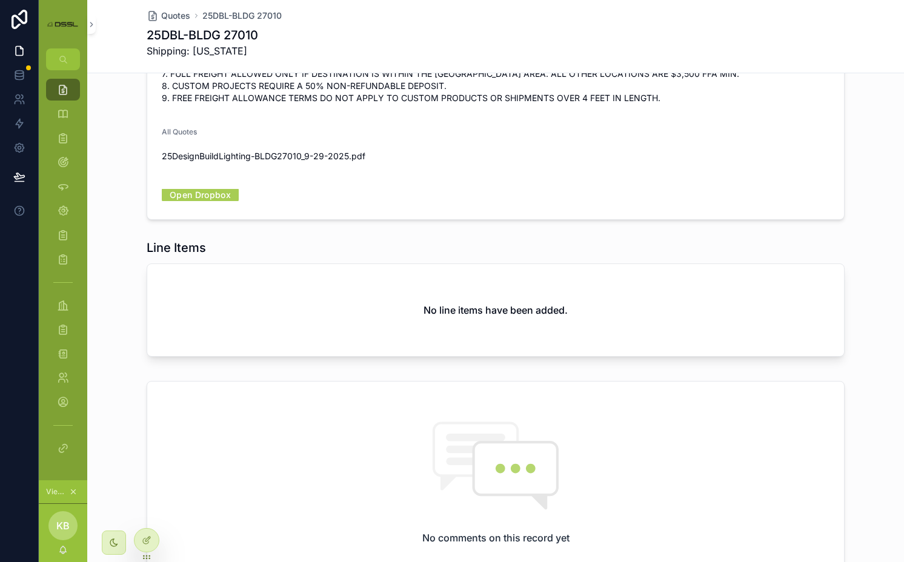
click at [485, 303] on h2 "No line items have been added." at bounding box center [496, 310] width 144 height 15
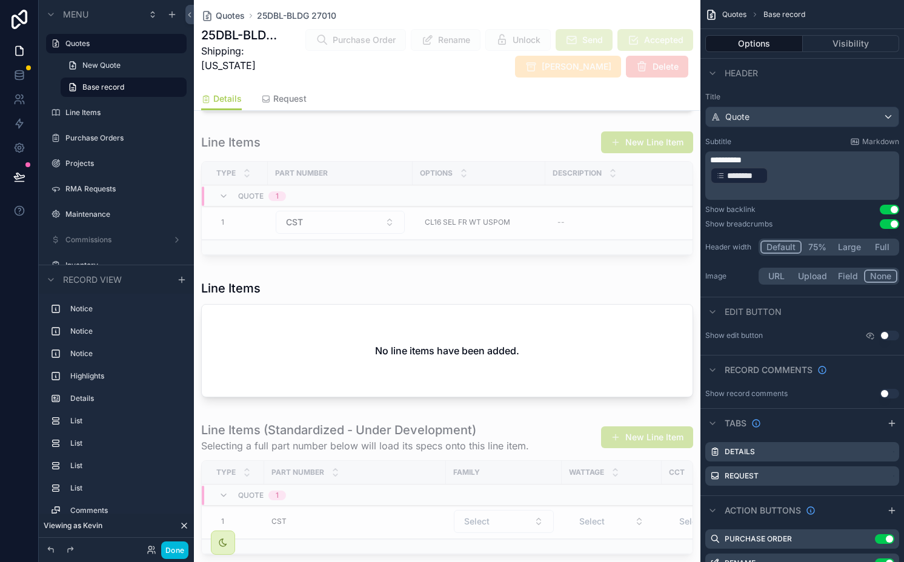
scroll to position [859, 0]
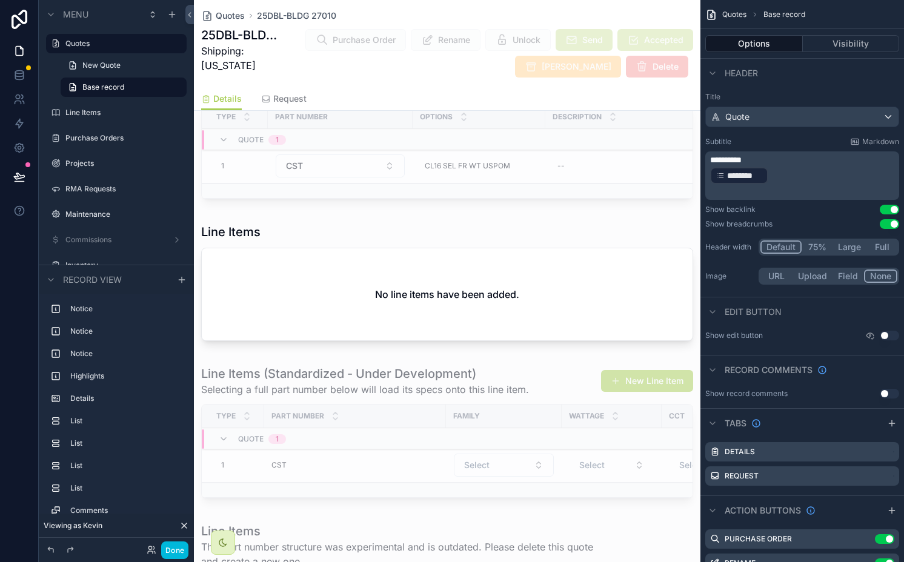
click at [471, 298] on div "scrollable content" at bounding box center [447, 285] width 507 height 132
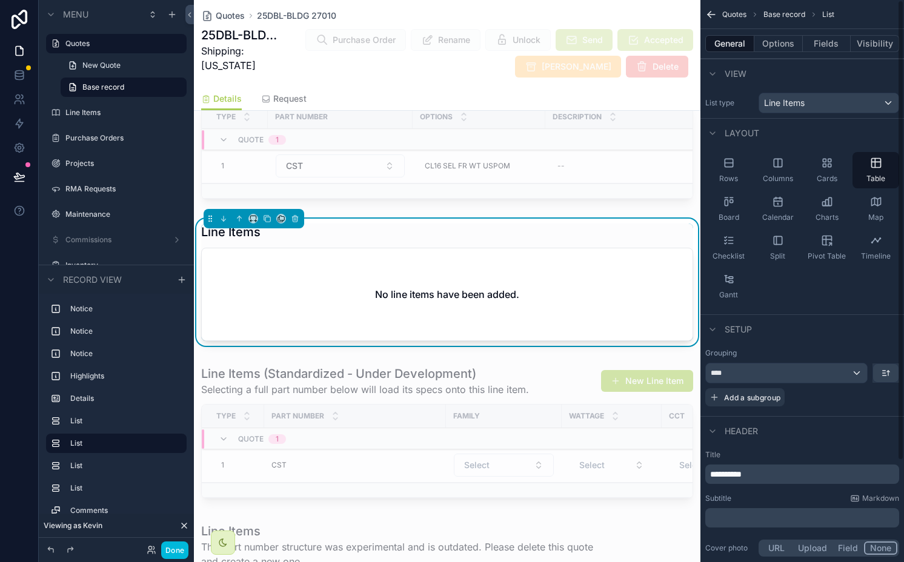
click at [781, 45] on button "Options" at bounding box center [778, 43] width 48 height 17
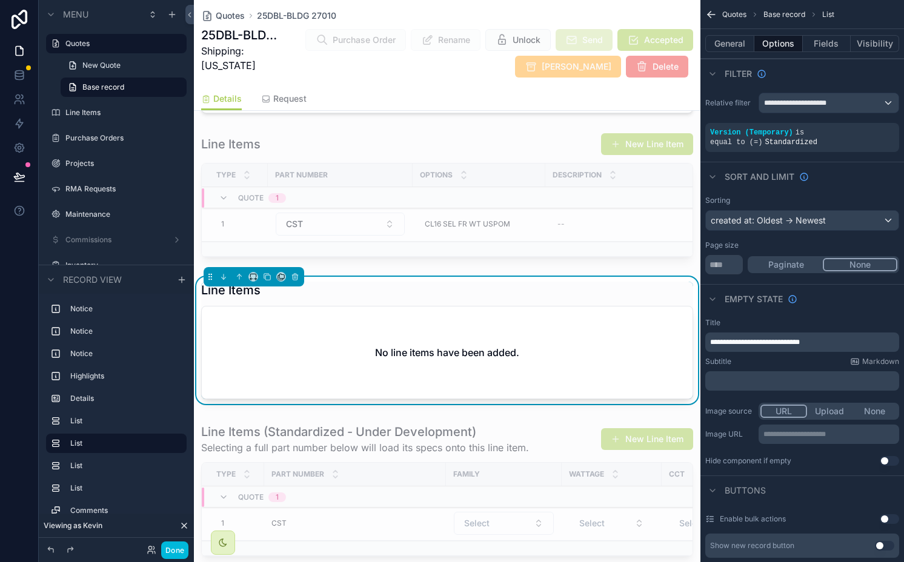
click at [0, 0] on div "scrollable content" at bounding box center [0, 0] width 0 height 0
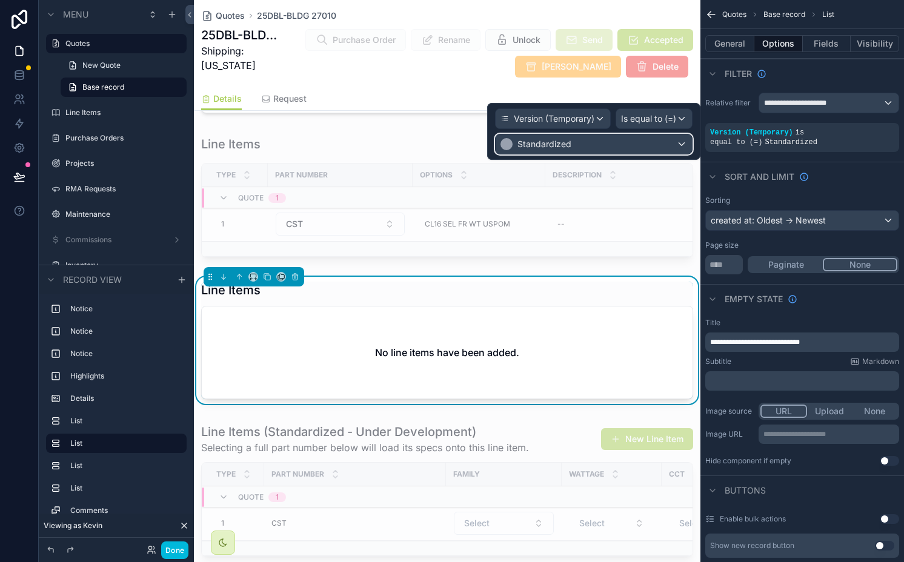
click at [619, 142] on div "Standardized" at bounding box center [594, 144] width 196 height 19
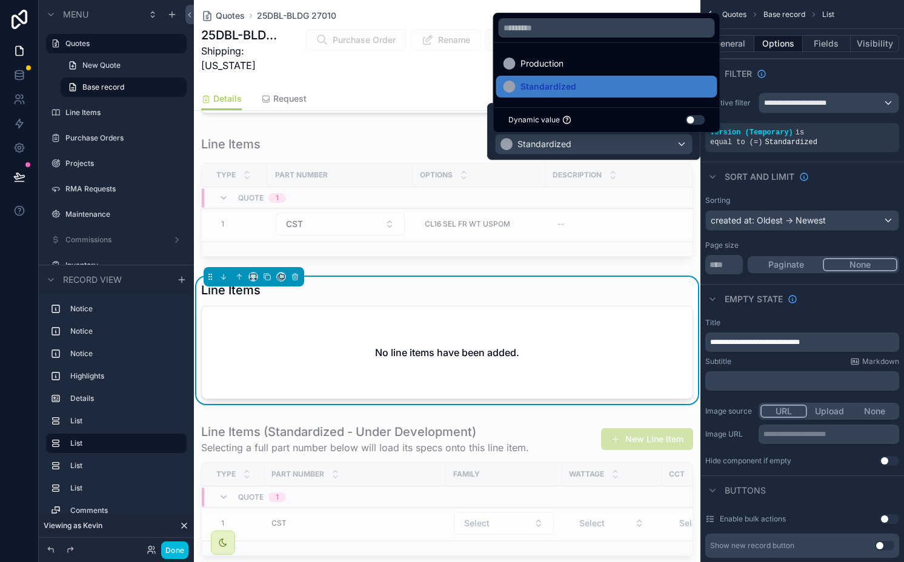
click at [567, 60] on div "Production" at bounding box center [607, 63] width 207 height 15
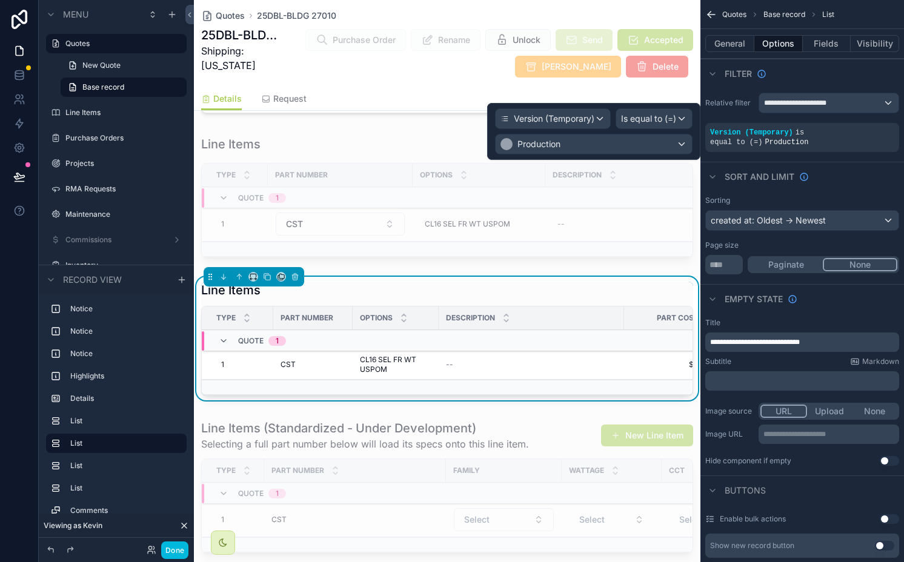
click at [173, 550] on button "Done" at bounding box center [174, 551] width 27 height 18
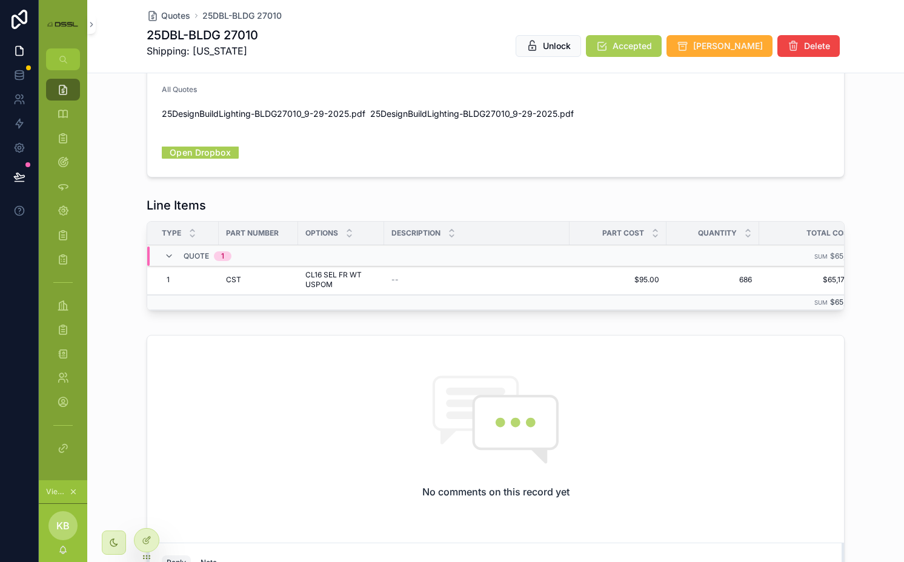
scroll to position [501, 0]
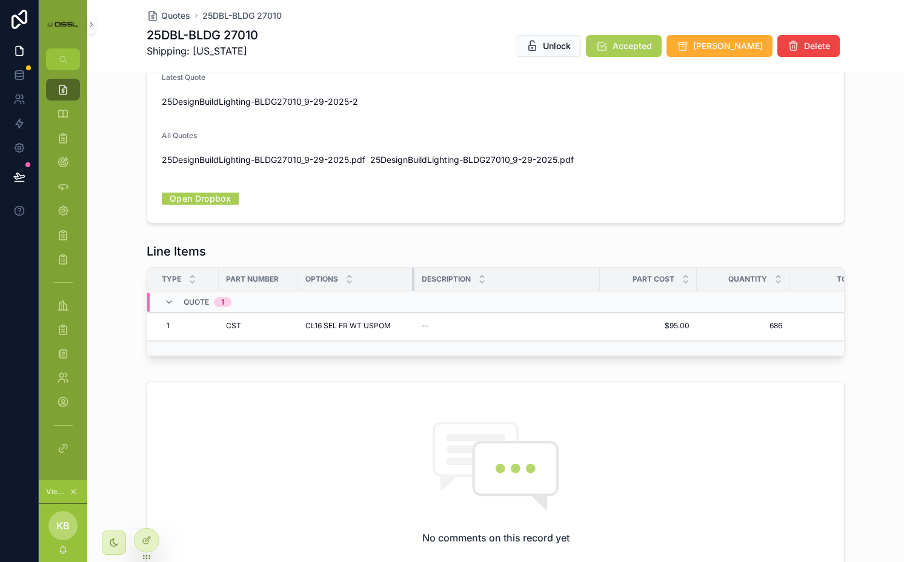
drag, startPoint x: 378, startPoint y: 269, endPoint x: 417, endPoint y: 268, distance: 39.4
click at [417, 268] on tr "Type Part Number Options Description Part Cost Quantity Total Cost" at bounding box center [526, 280] width 759 height 24
click at [15, 171] on icon at bounding box center [19, 177] width 12 height 12
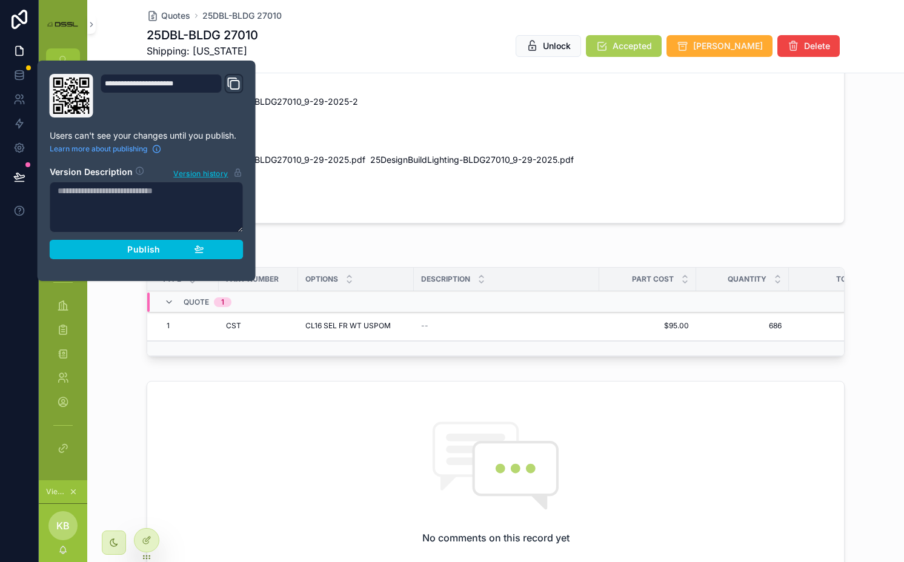
click at [181, 247] on div "Publish" at bounding box center [146, 249] width 115 height 11
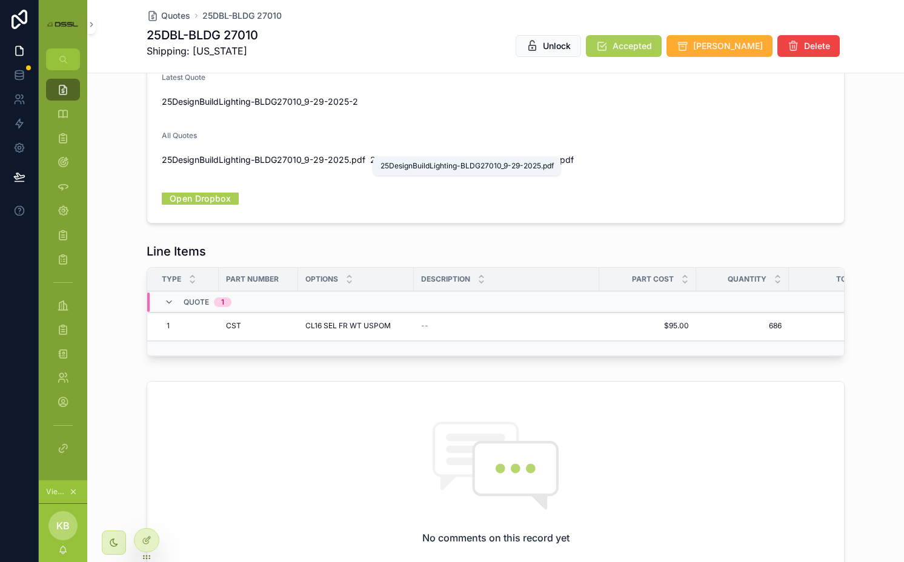
click at [508, 154] on span "25DesignBuildLighting-BLDG27010_9-29-2025" at bounding box center [463, 160] width 187 height 12
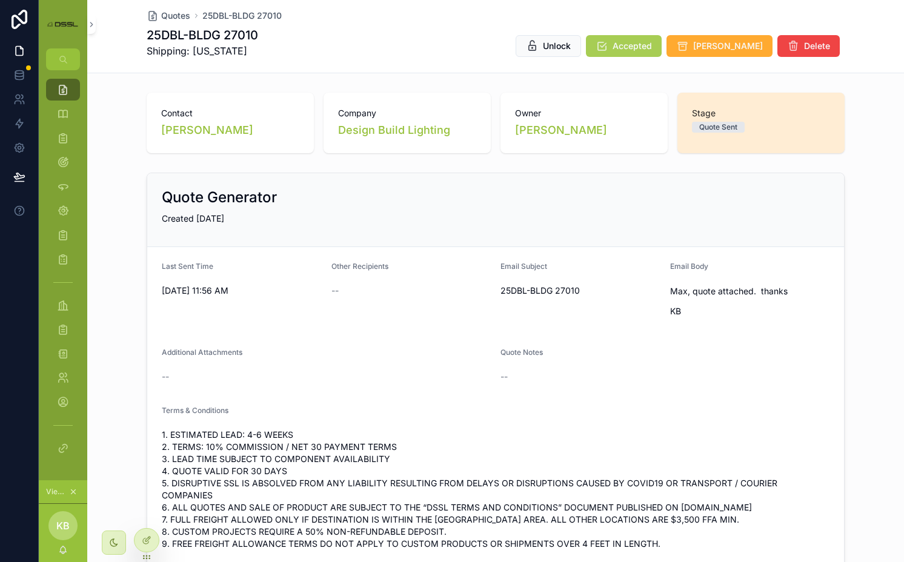
click at [0, 0] on icon at bounding box center [0, 0] width 0 height 0
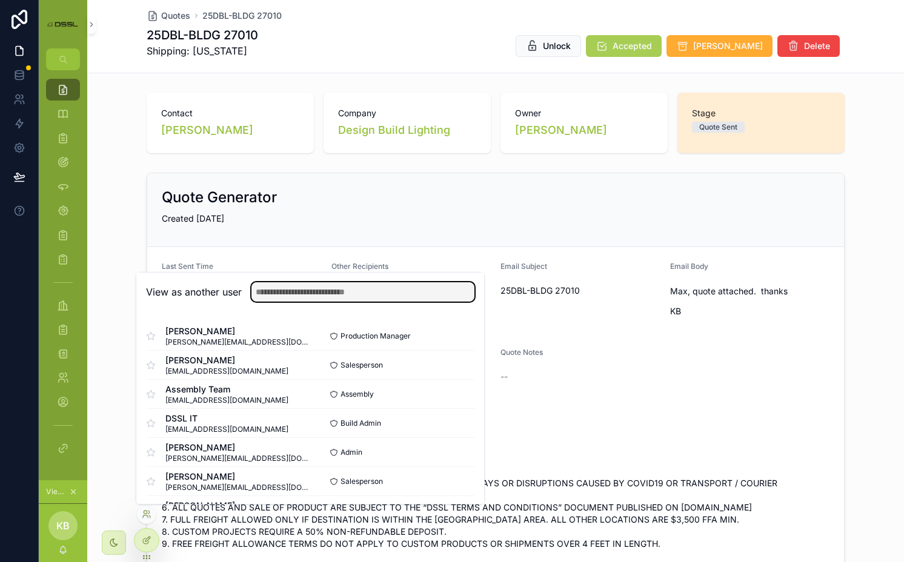
click at [305, 292] on input "text" at bounding box center [362, 291] width 223 height 19
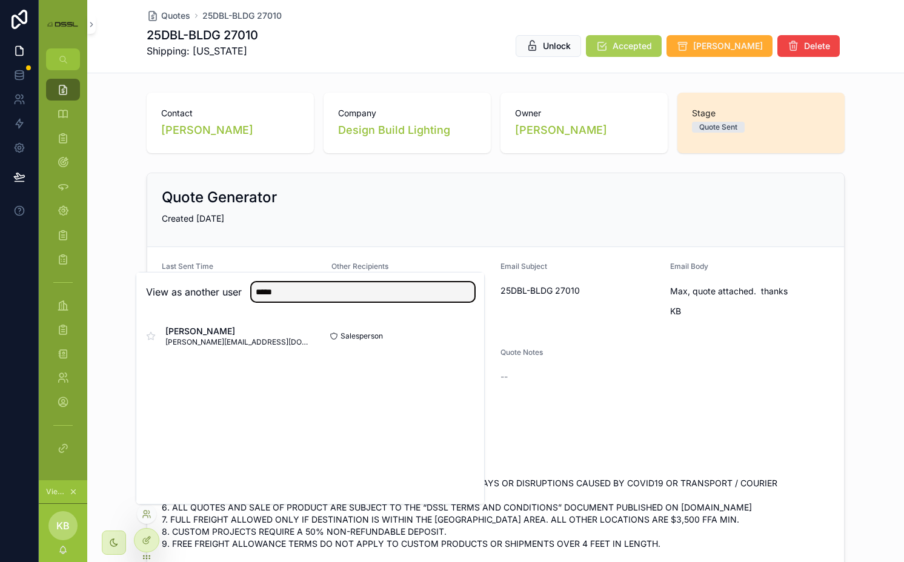
type input "*****"
click at [0, 0] on button "Select" at bounding box center [0, 0] width 0 height 0
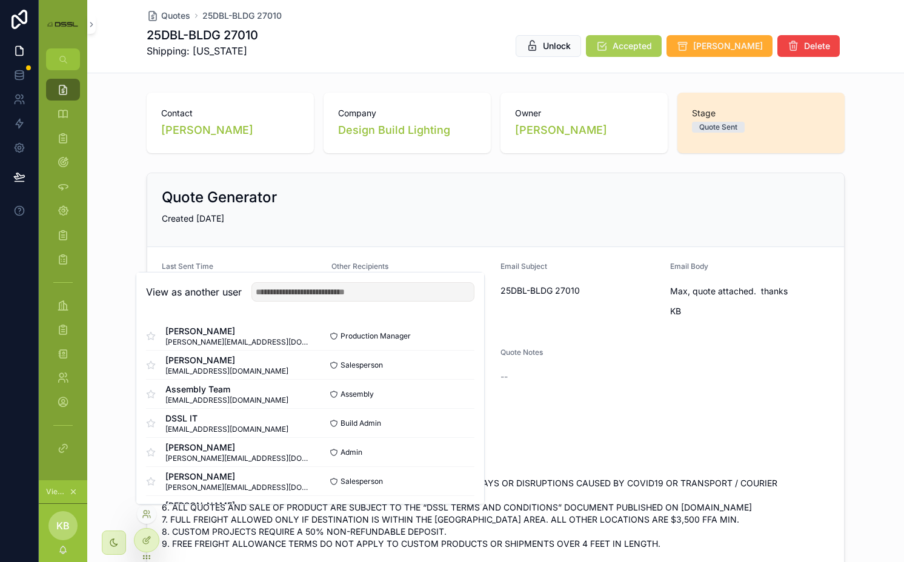
click at [57, 53] on button "scrollable content" at bounding box center [63, 59] width 34 height 22
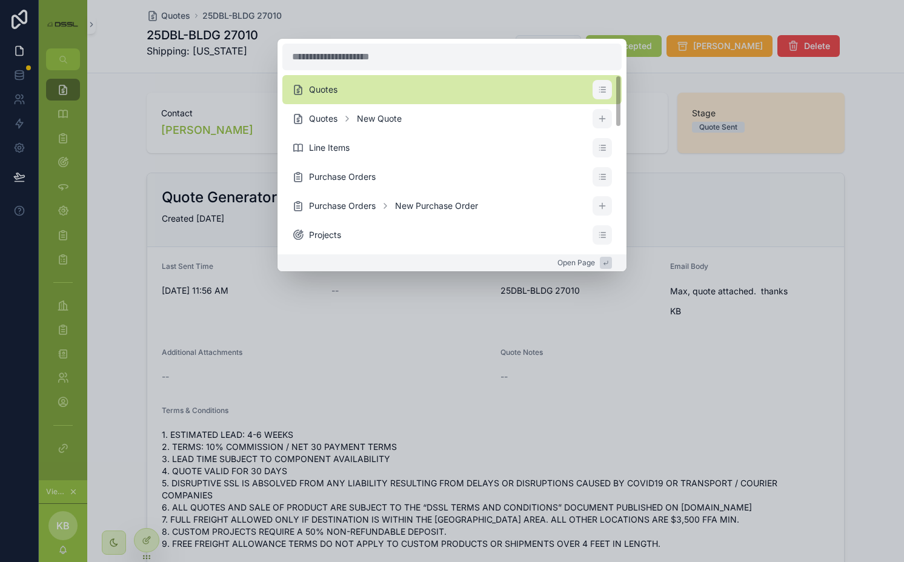
click at [353, 98] on li "Quotes" at bounding box center [451, 89] width 339 height 29
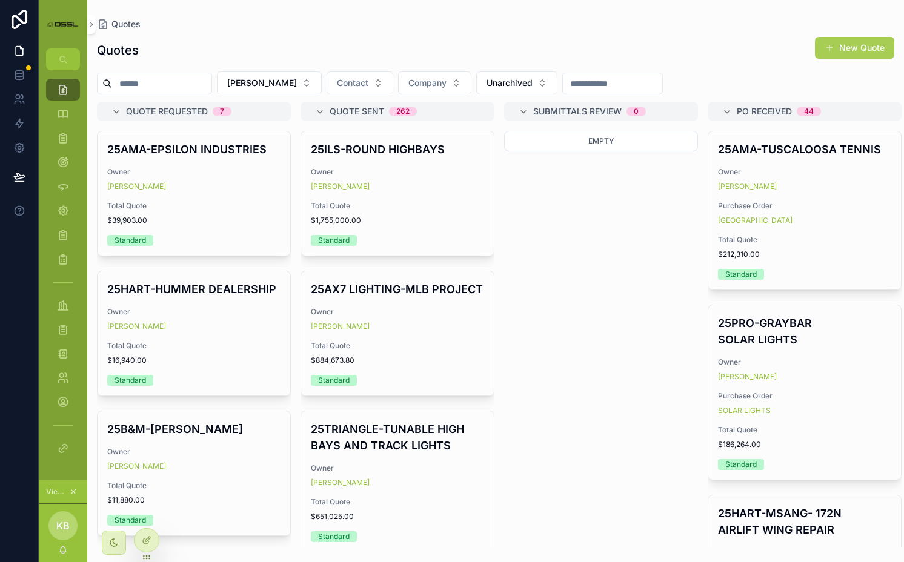
click at [190, 78] on input "scrollable content" at bounding box center [161, 83] width 99 height 17
type input "****"
click at [201, 59] on div "Quotes New Quote" at bounding box center [495, 50] width 797 height 28
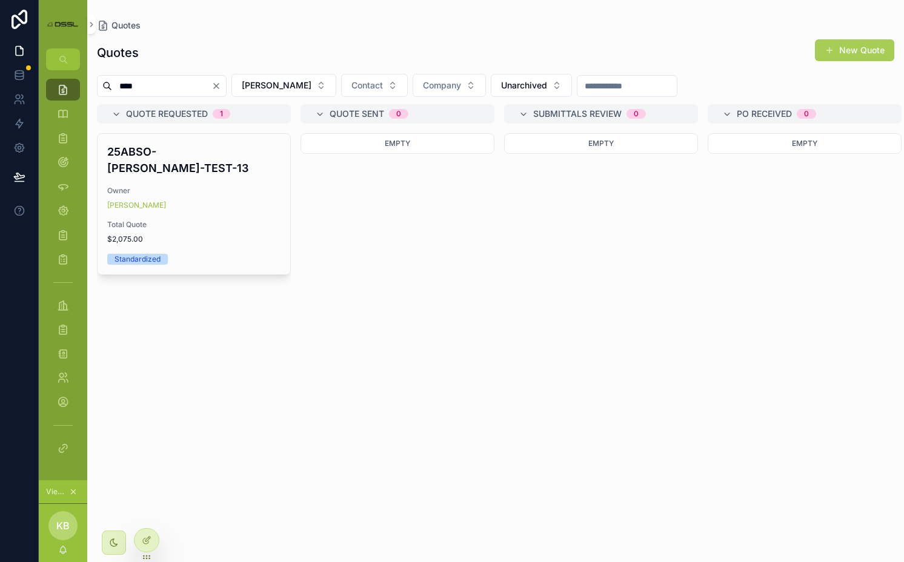
click at [201, 139] on div "25ABSO-[PERSON_NAME]-TEST-13 Owner [PERSON_NAME] Total Quote $2,075.00 Standard…" at bounding box center [194, 204] width 193 height 141
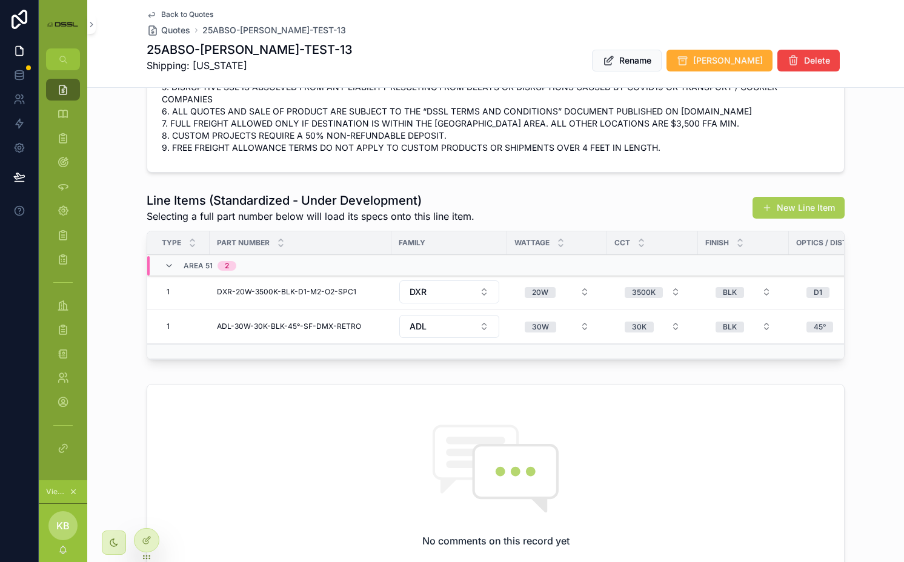
scroll to position [407, 0]
drag, startPoint x: 396, startPoint y: 184, endPoint x: 307, endPoint y: 184, distance: 89.1
click at [396, 193] on h1 "Line Items (Standardized - Under Development)" at bounding box center [311, 201] width 328 height 17
click at [19, 175] on icon at bounding box center [19, 177] width 12 height 12
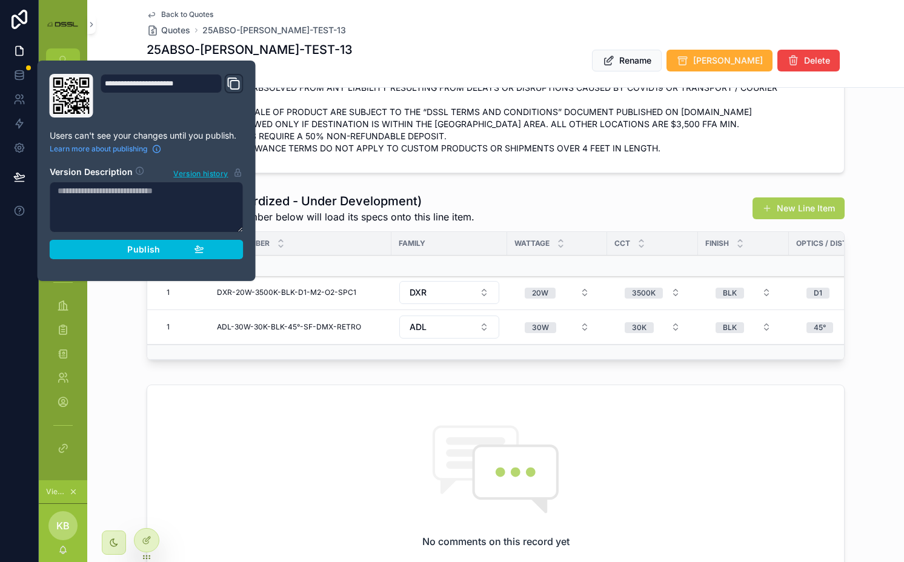
click at [149, 253] on span "Publish" at bounding box center [143, 249] width 33 height 11
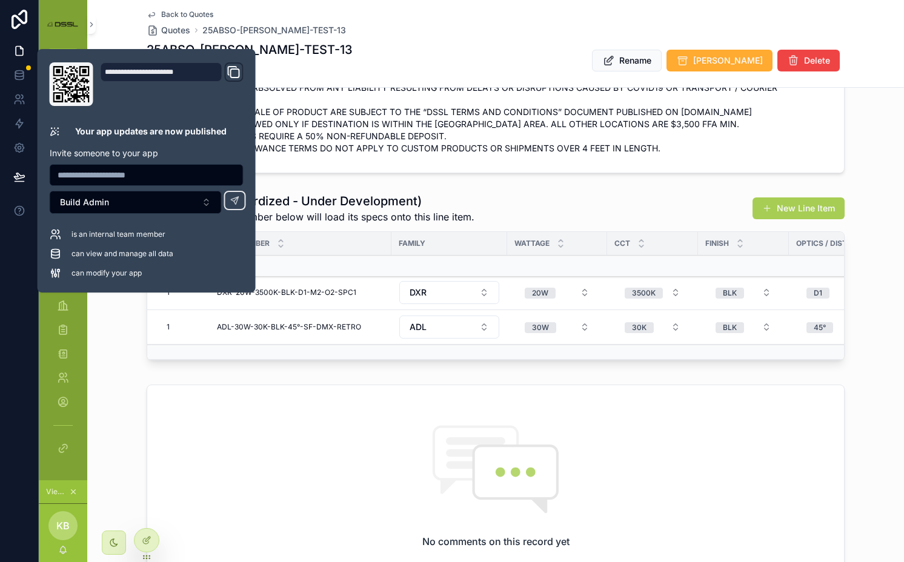
click at [493, 193] on div "Line Items (Standardized - Under Development) Selecting a full part number belo…" at bounding box center [496, 209] width 698 height 32
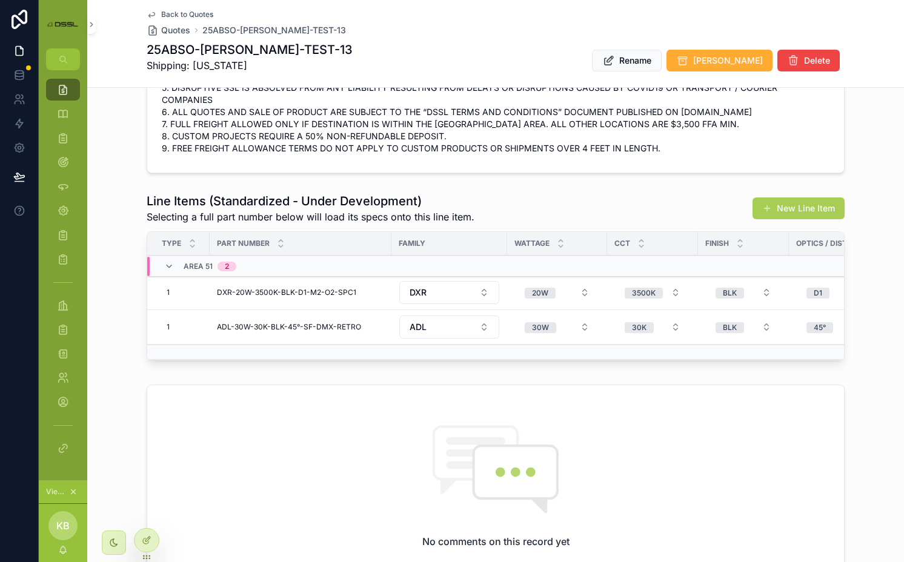
click at [0, 0] on span "Load Full Part" at bounding box center [0, 0] width 0 height 0
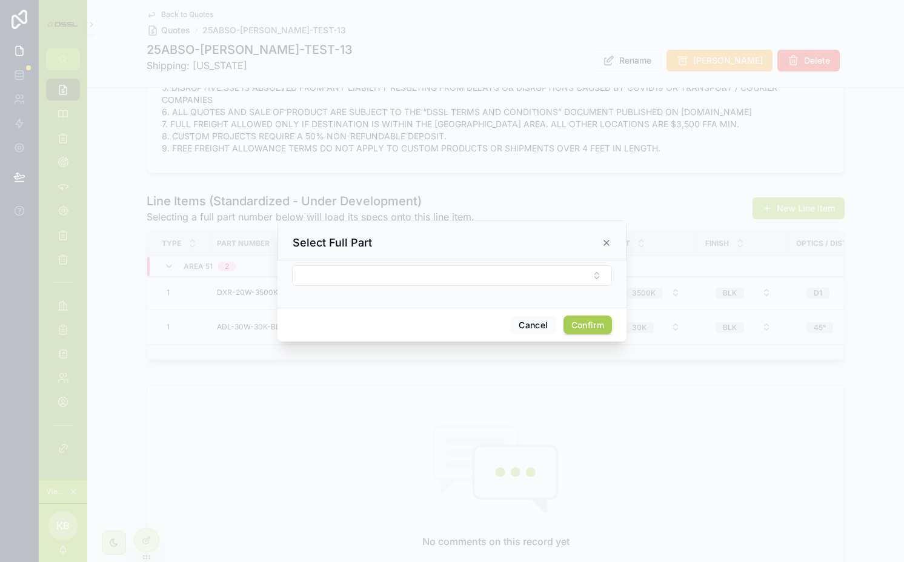
click at [479, 287] on form at bounding box center [452, 281] width 320 height 33
click at [475, 281] on button "Select Button" at bounding box center [452, 275] width 320 height 21
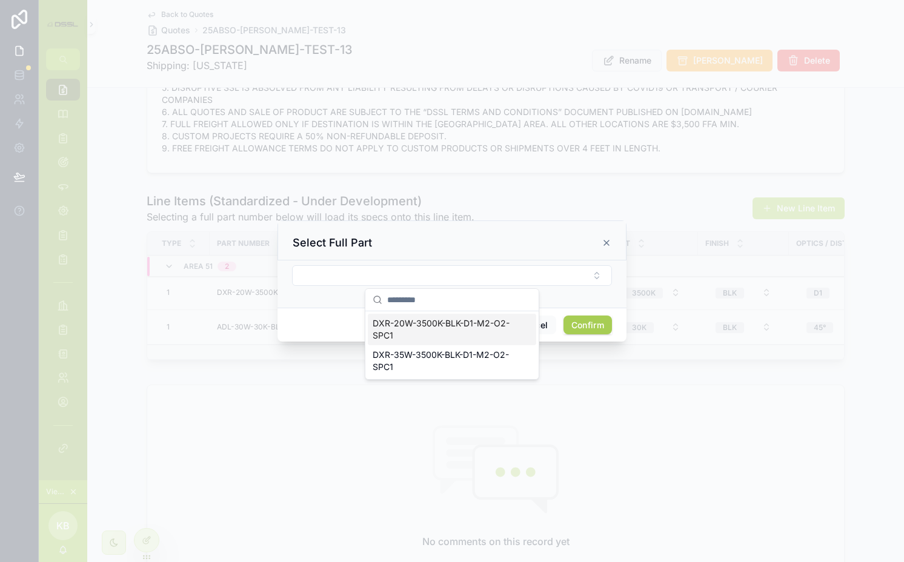
click at [475, 281] on button "Select Button" at bounding box center [452, 275] width 320 height 21
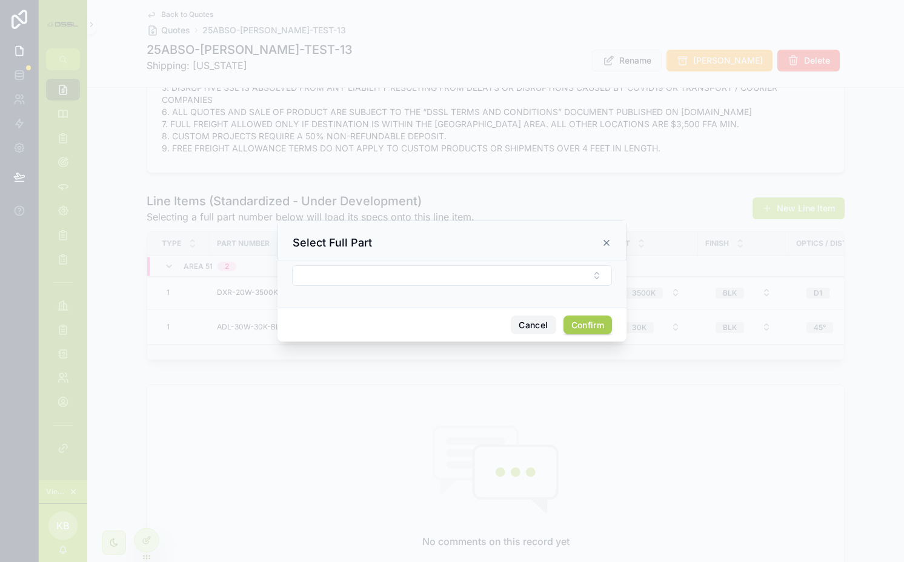
click at [521, 322] on button "Cancel" at bounding box center [533, 325] width 45 height 19
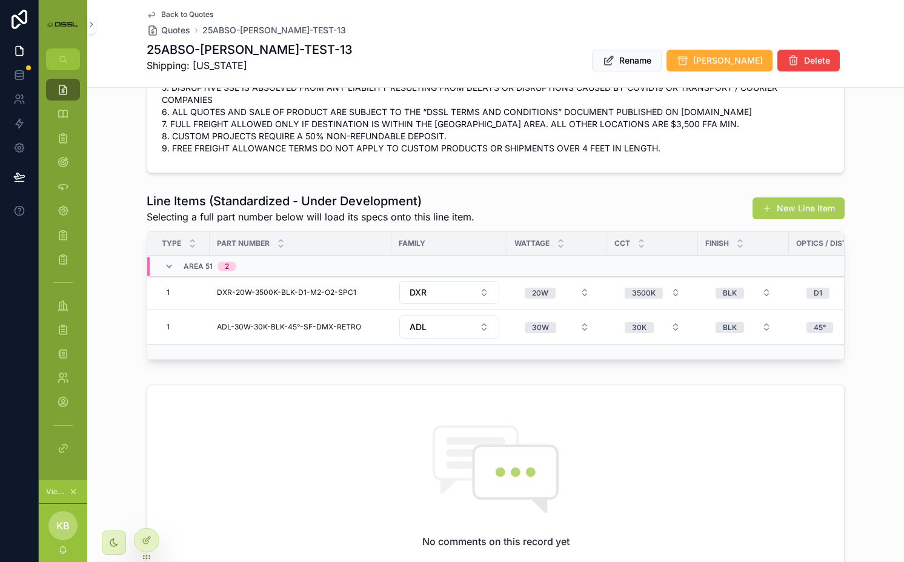
click at [0, 0] on button "Duplicate" at bounding box center [0, 0] width 0 height 0
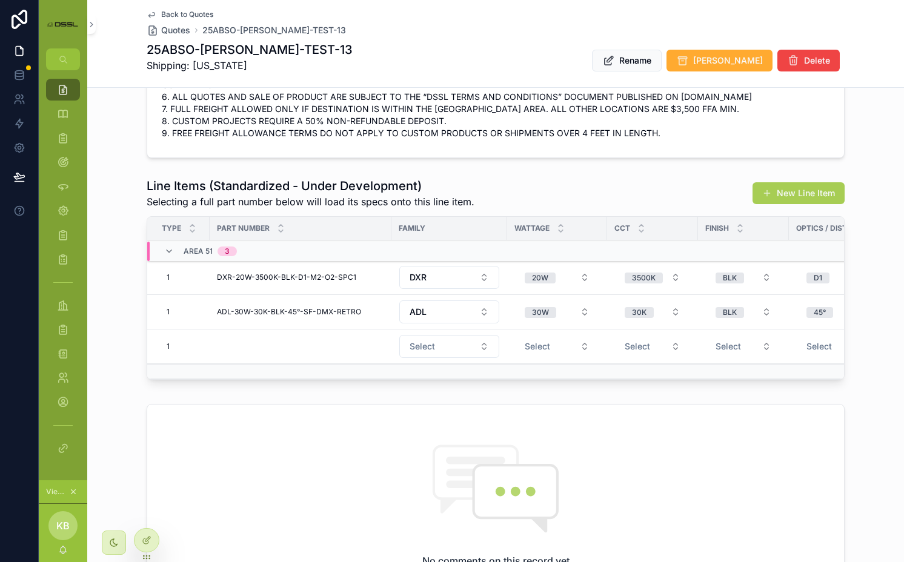
scroll to position [427, 0]
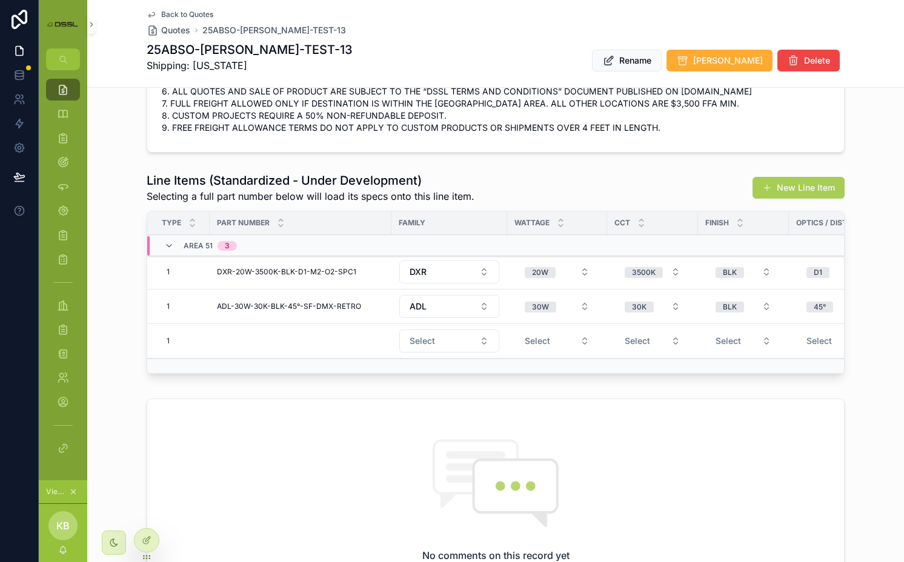
click at [0, 0] on icon "scrollable content" at bounding box center [0, 0] width 0 height 0
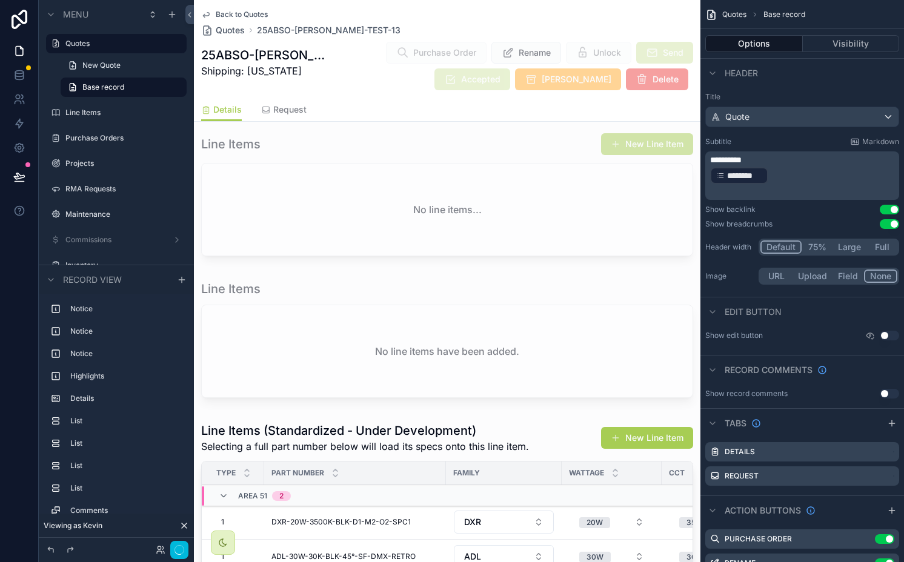
scroll to position [866, 0]
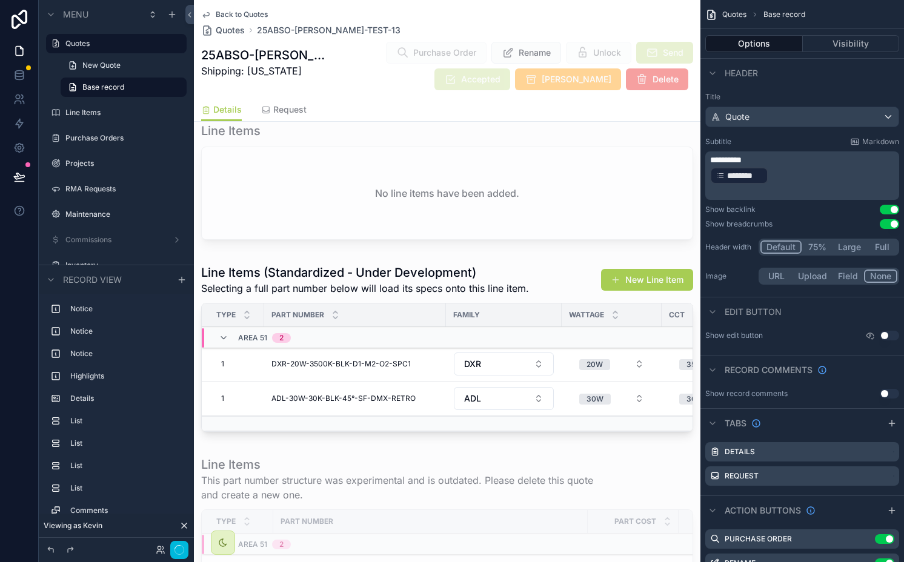
click at [413, 261] on div "scrollable content" at bounding box center [447, 350] width 507 height 182
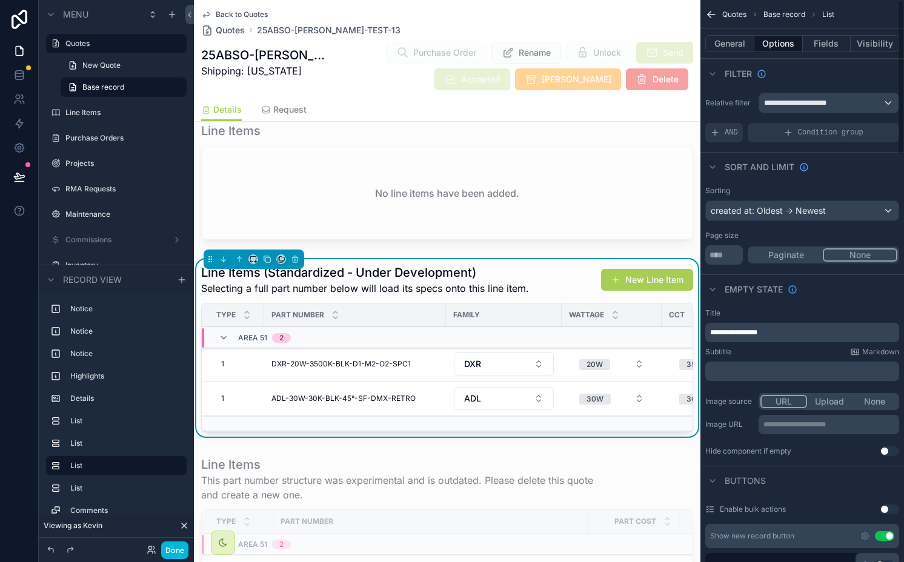
click at [842, 38] on button "Fields" at bounding box center [827, 43] width 48 height 17
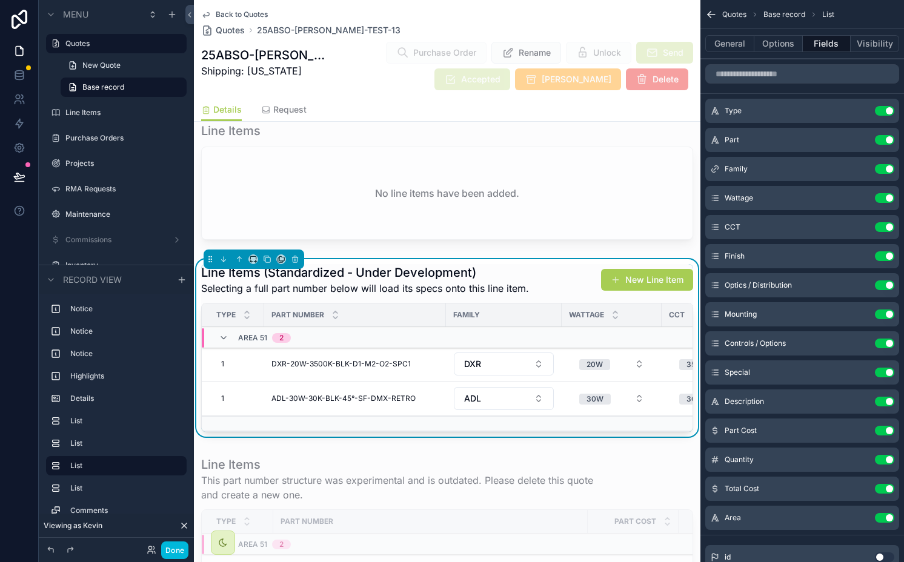
click at [0, 0] on icon "scrollable content" at bounding box center [0, 0] width 0 height 0
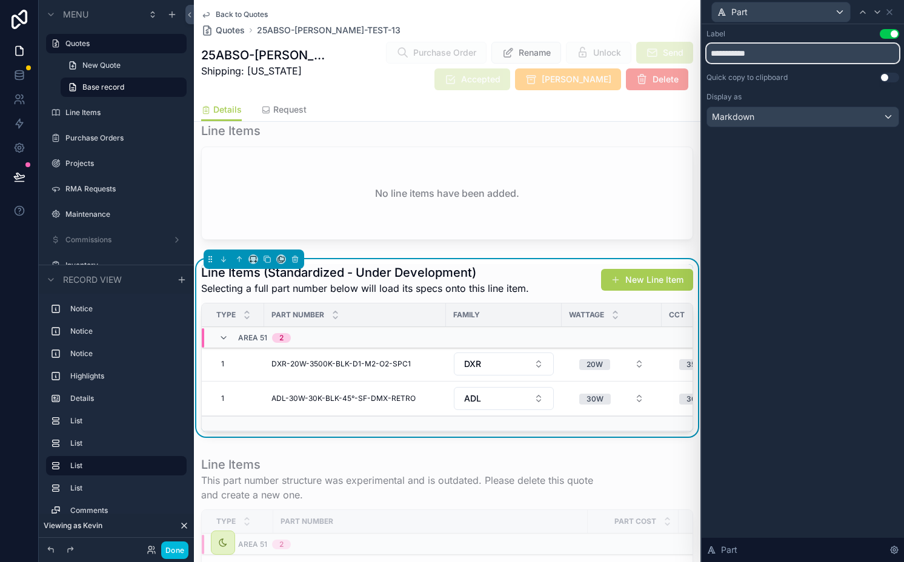
click at [784, 53] on input "**********" at bounding box center [803, 53] width 193 height 19
type input "**********"
click at [887, 10] on icon at bounding box center [890, 12] width 10 height 10
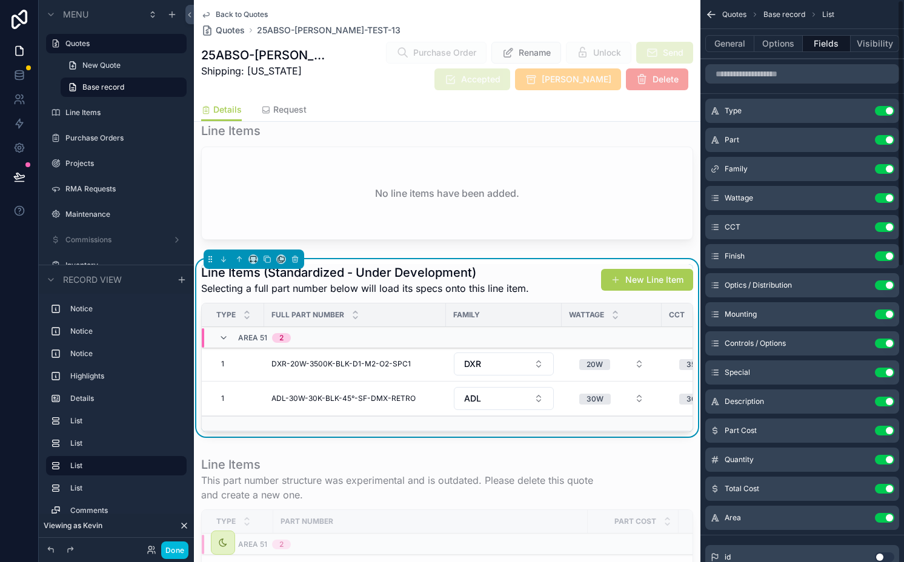
scroll to position [8, 0]
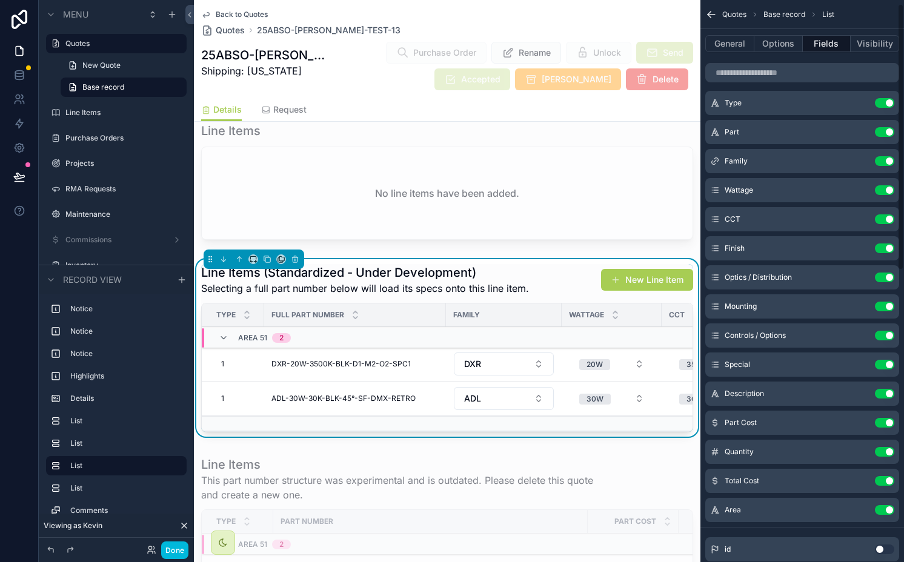
click at [771, 43] on button "Options" at bounding box center [778, 43] width 48 height 17
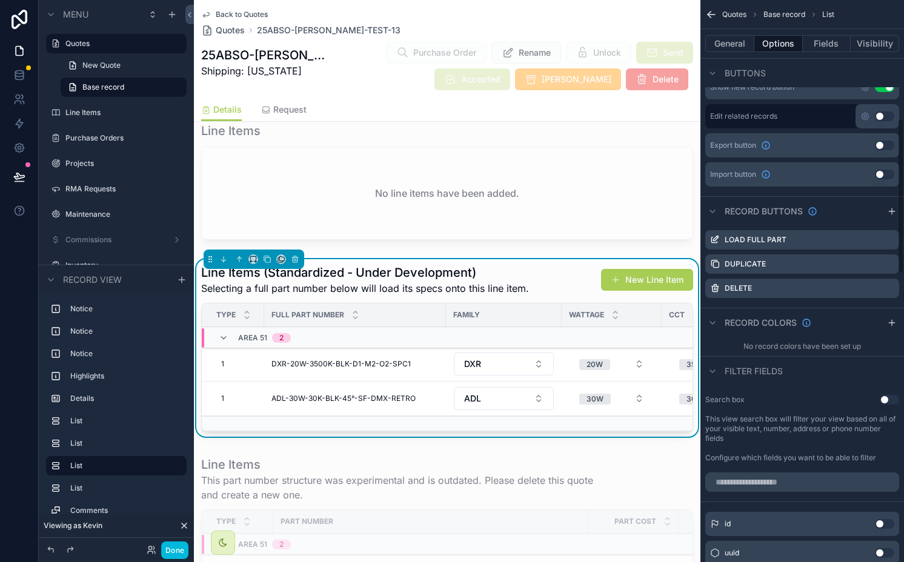
scroll to position [491, 0]
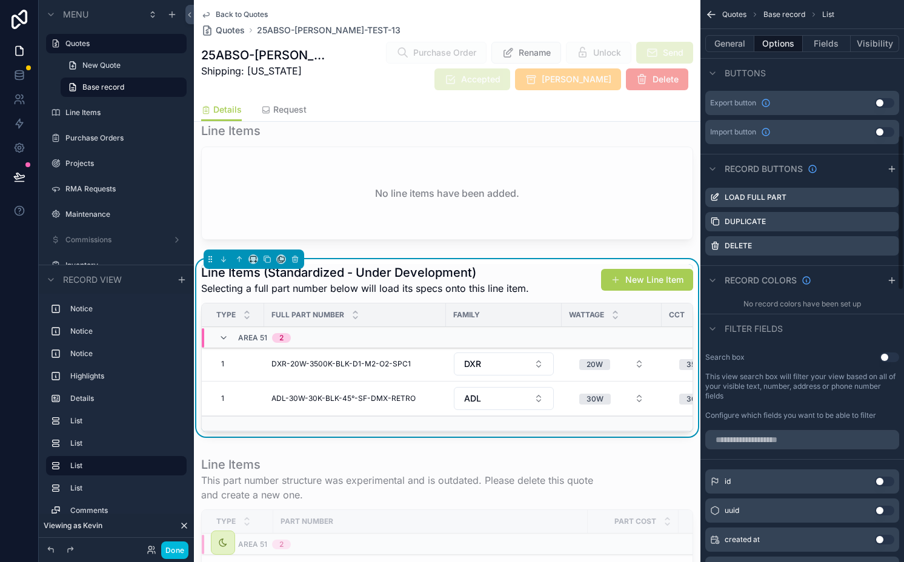
click at [0, 0] on icon "scrollable content" at bounding box center [0, 0] width 0 height 0
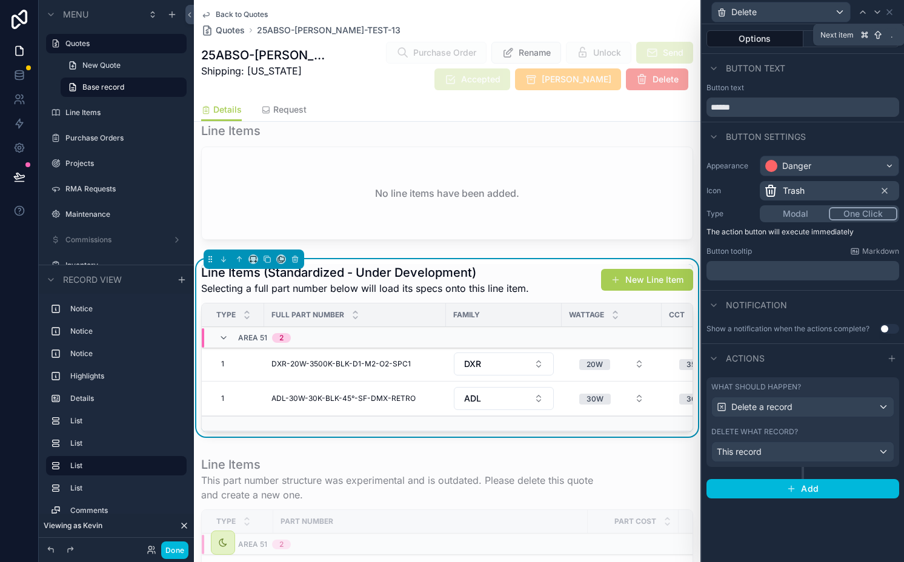
click at [878, 16] on icon at bounding box center [878, 12] width 10 height 10
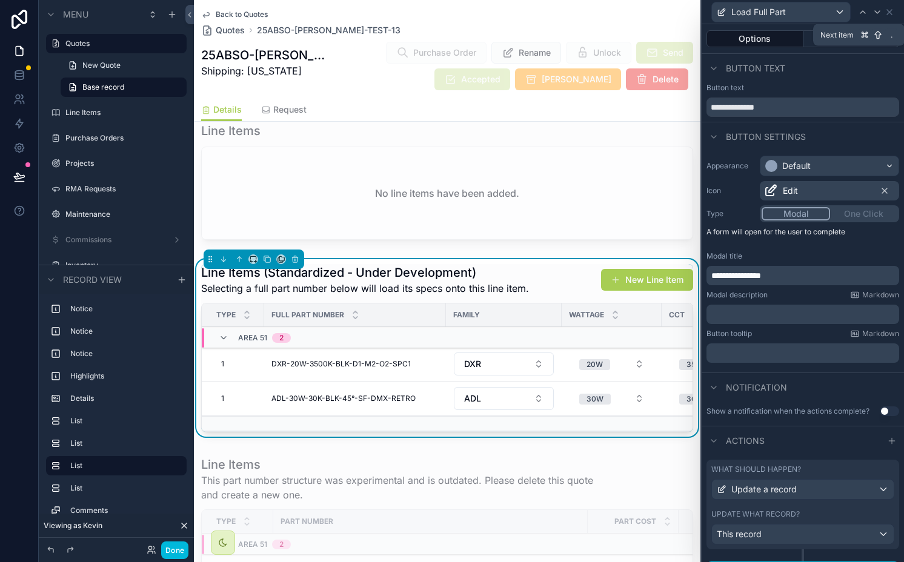
click at [878, 16] on icon at bounding box center [878, 12] width 10 height 10
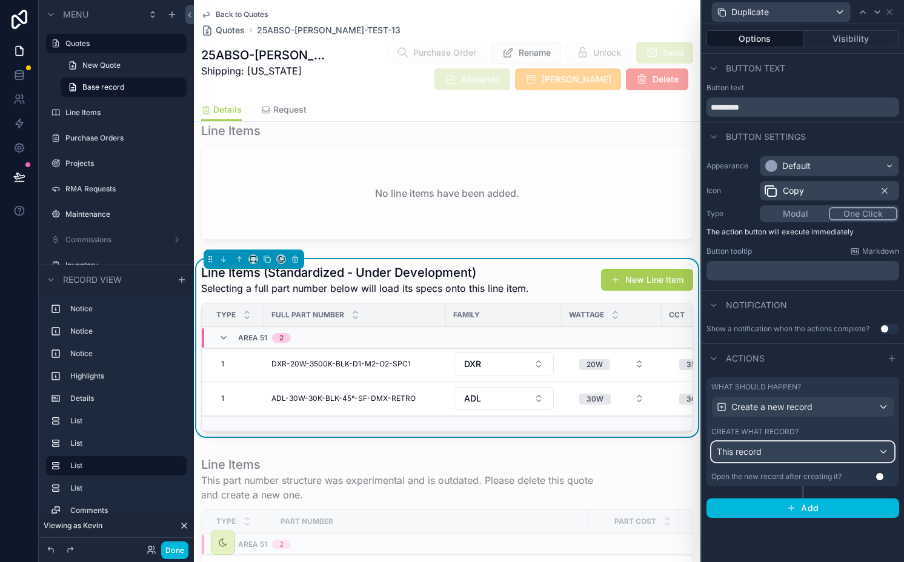
click at [781, 455] on div "This record" at bounding box center [803, 451] width 182 height 19
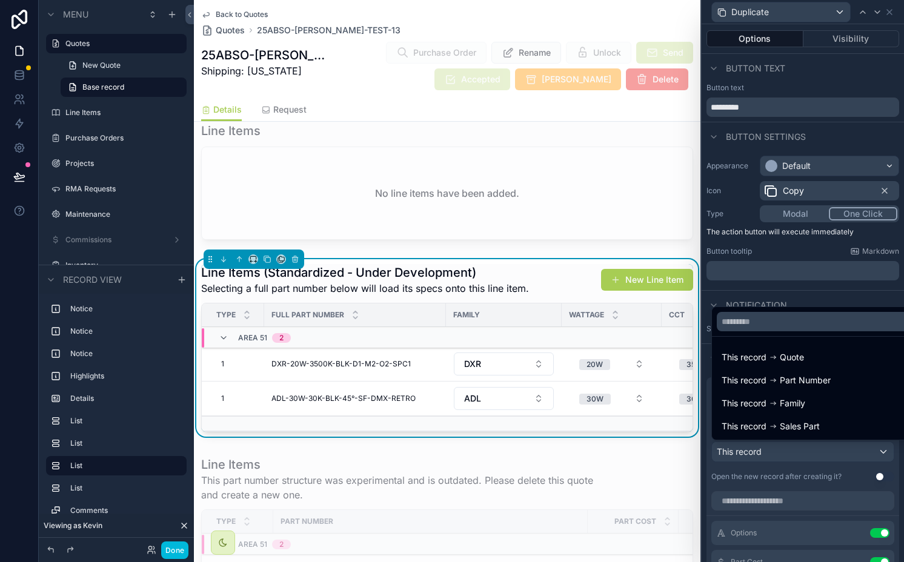
click at [781, 455] on div at bounding box center [803, 281] width 202 height 562
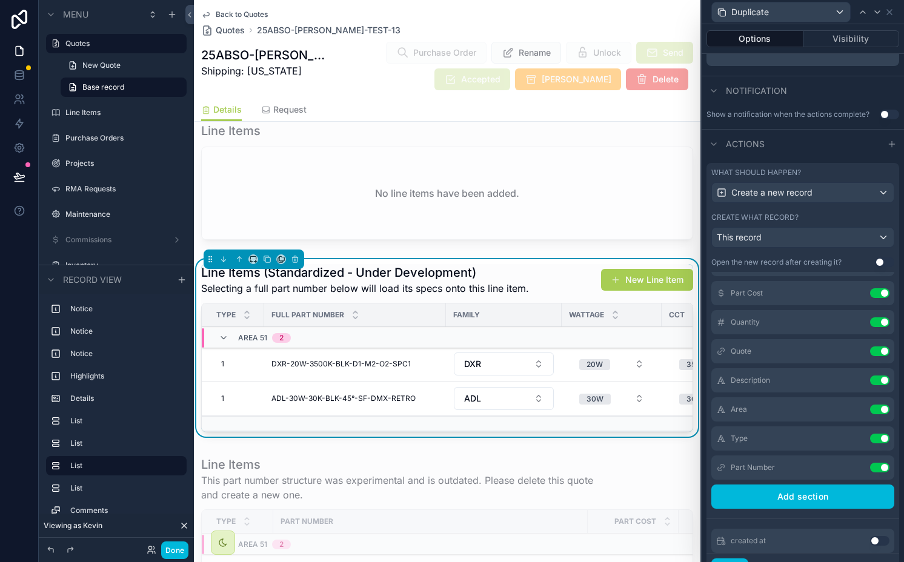
scroll to position [13, 0]
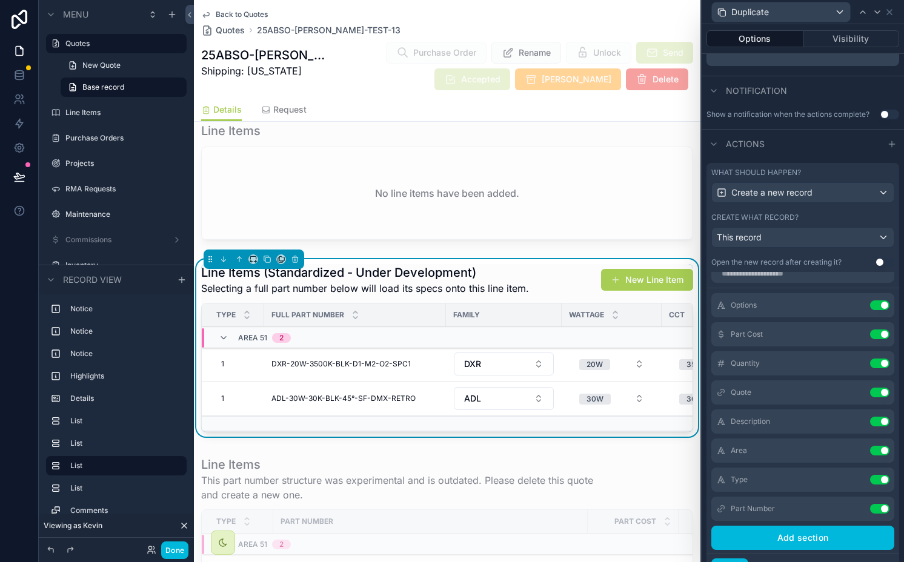
click at [870, 305] on button "Use setting" at bounding box center [879, 306] width 19 height 10
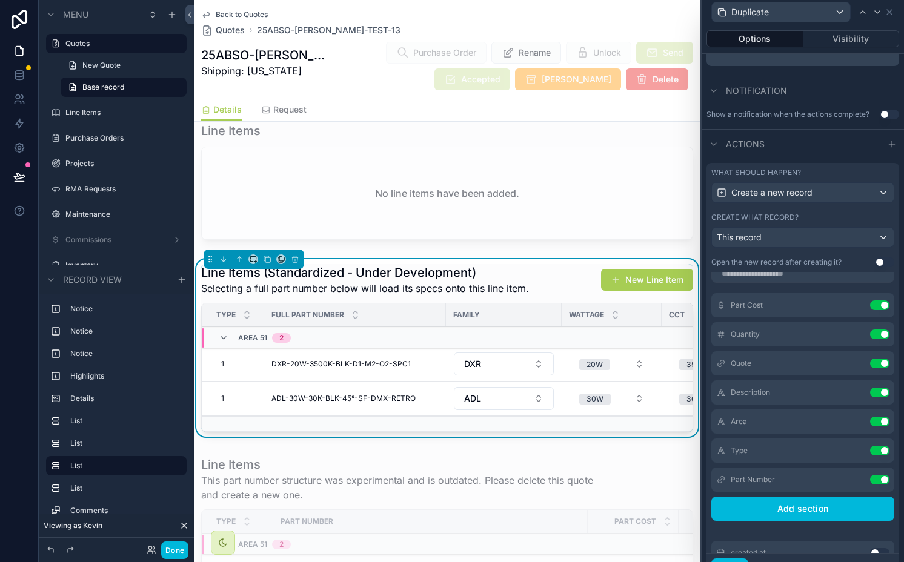
scroll to position [0, 0]
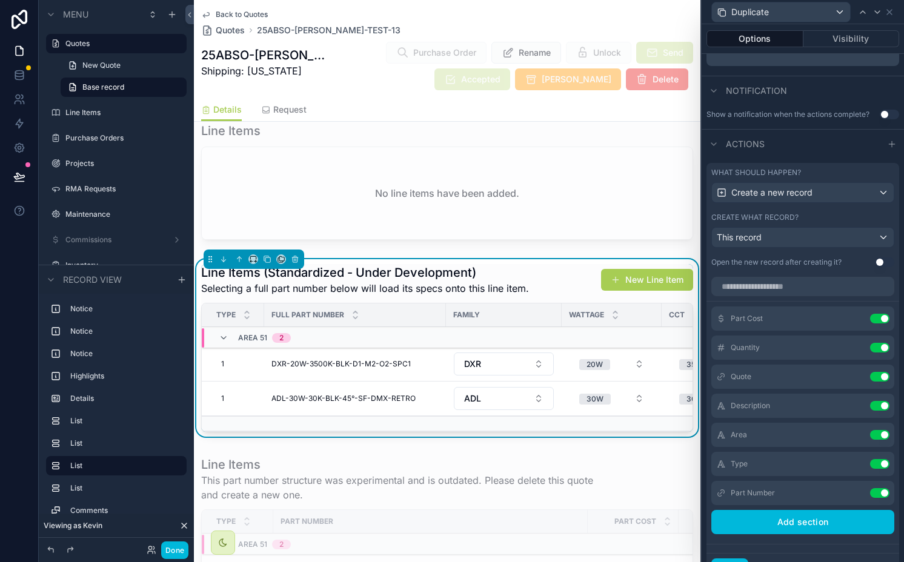
click at [735, 437] on span "Area" at bounding box center [739, 435] width 16 height 10
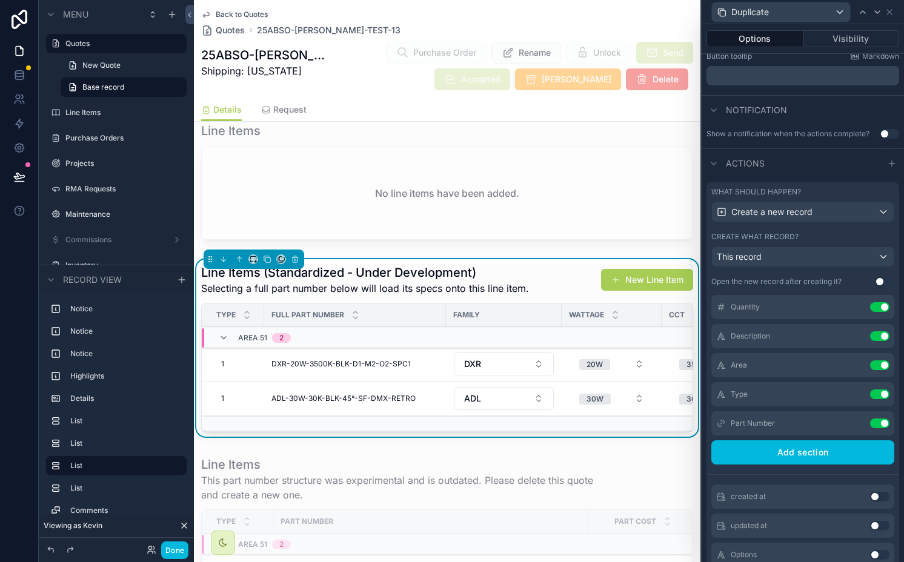
scroll to position [73, 0]
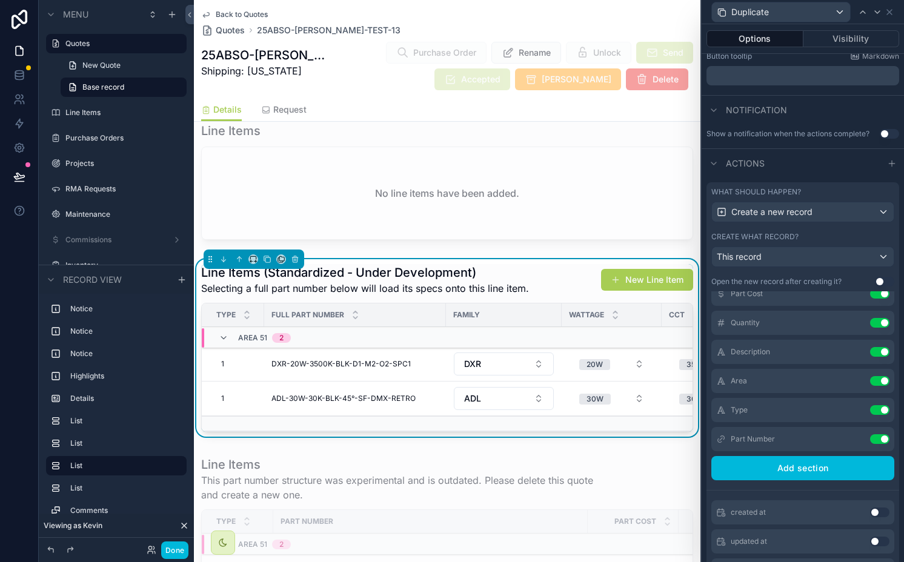
drag, startPoint x: 720, startPoint y: 399, endPoint x: 797, endPoint y: 409, distance: 78.2
